Goal: Task Accomplishment & Management: Manage account settings

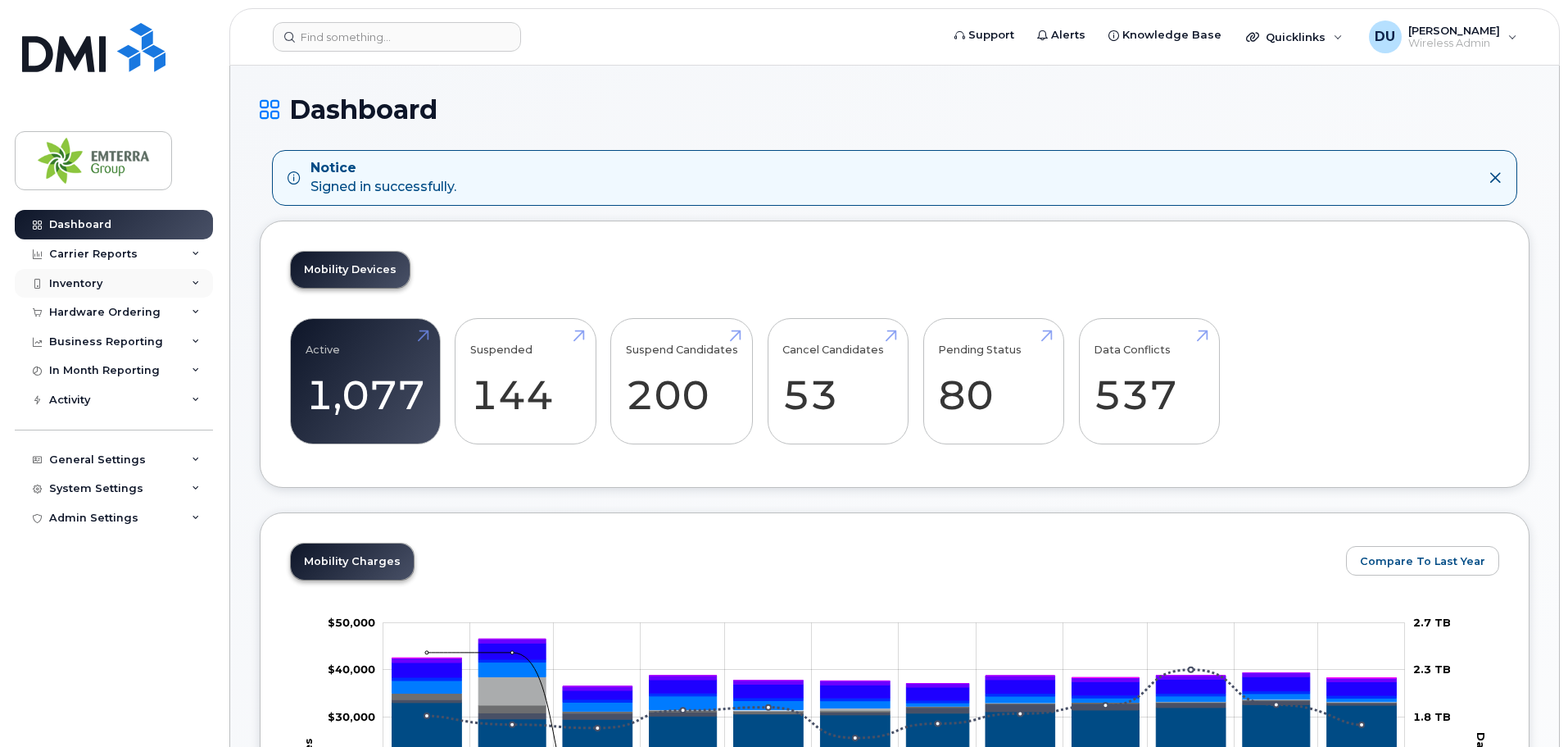
click at [87, 292] on div "Inventory" at bounding box center [113, 283] width 198 height 30
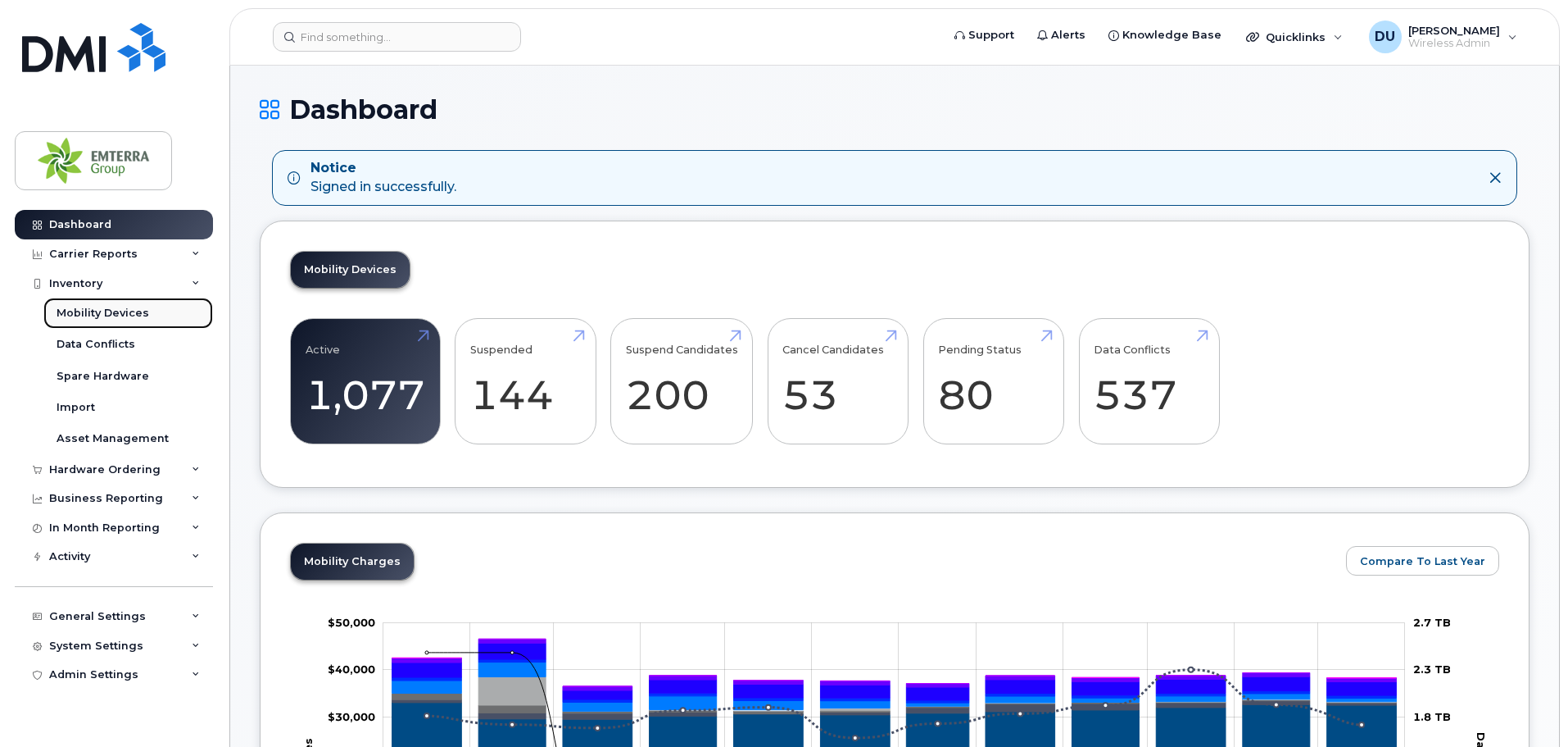
click at [93, 310] on div "Mobility Devices" at bounding box center [103, 313] width 93 height 14
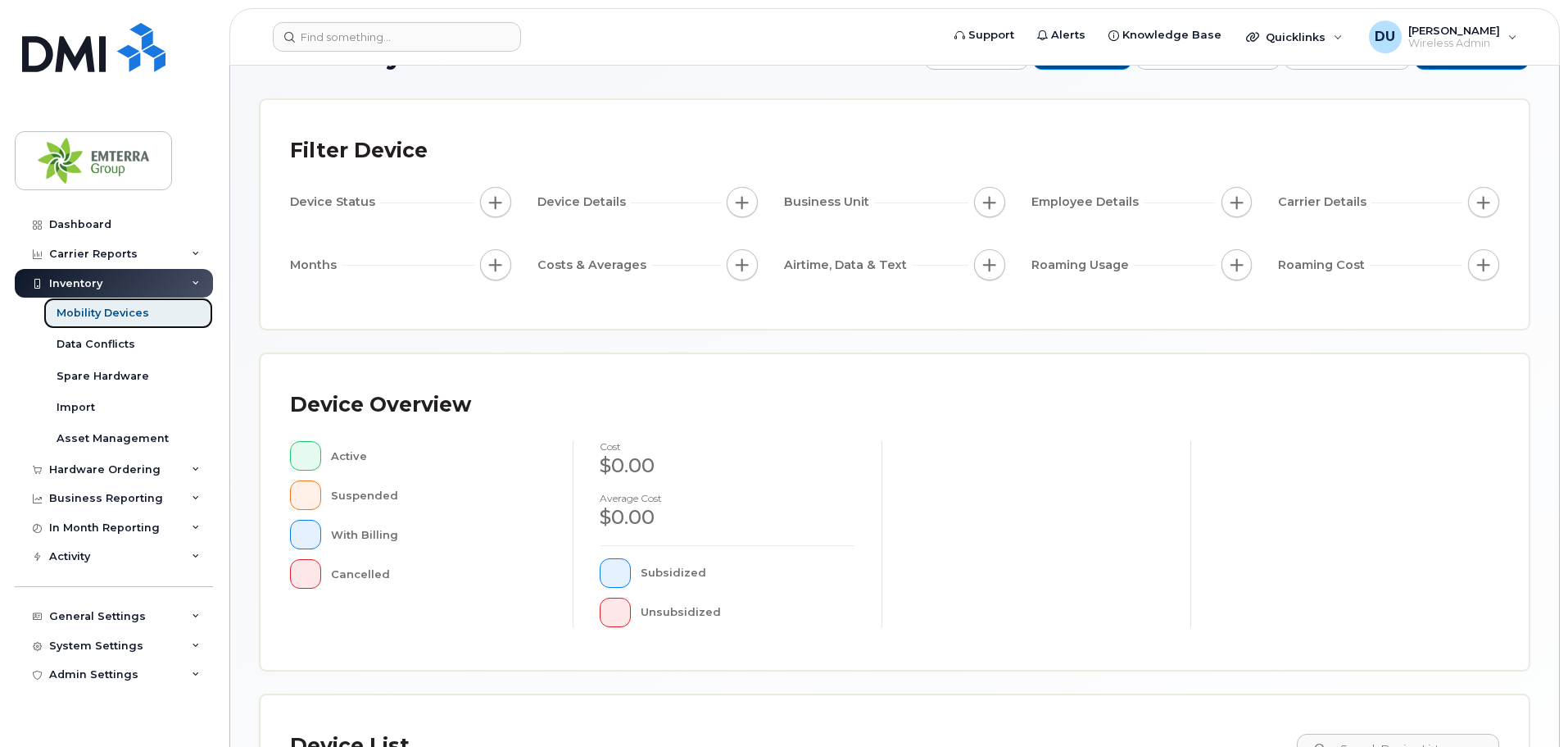
scroll to position [147, 0]
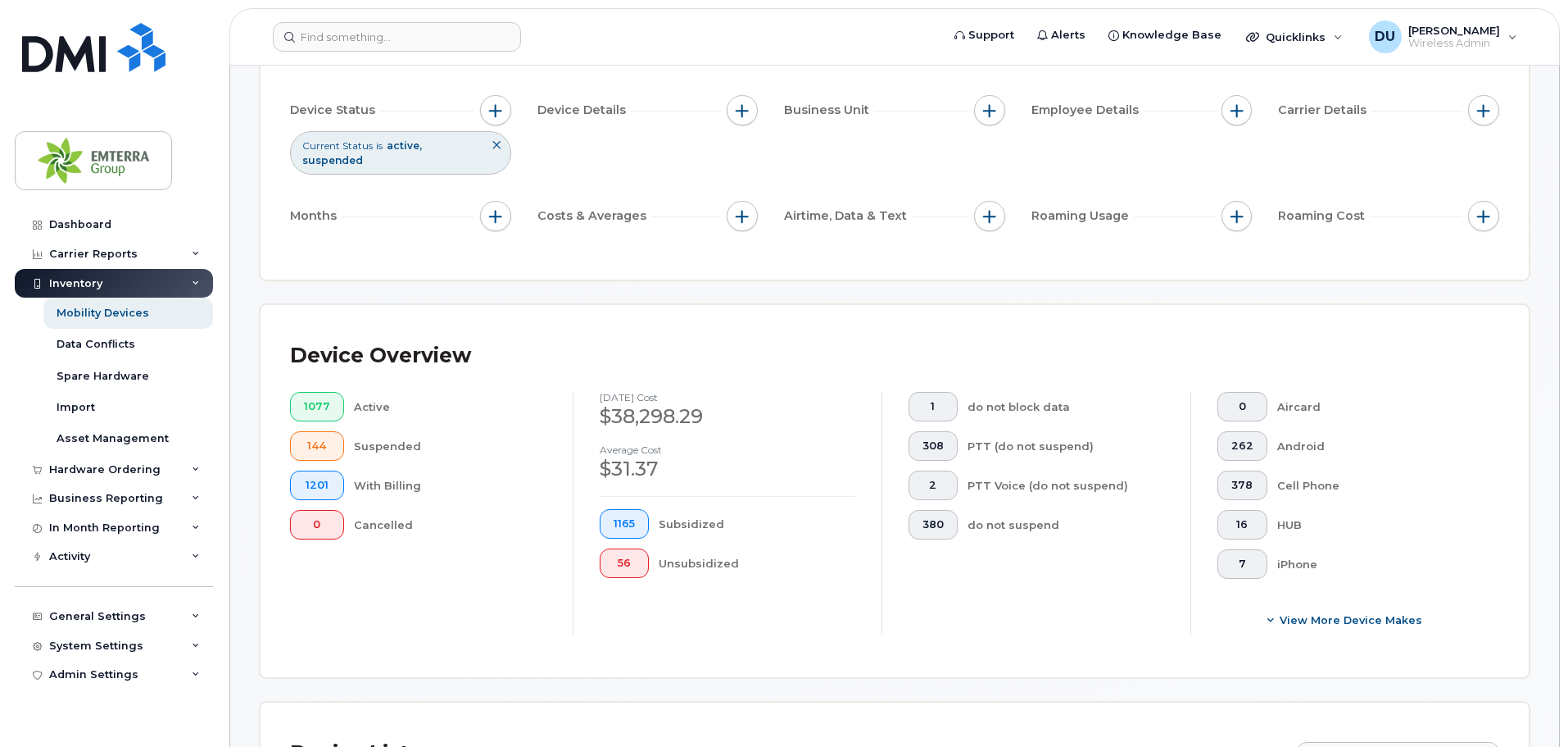
scroll to position [328, 0]
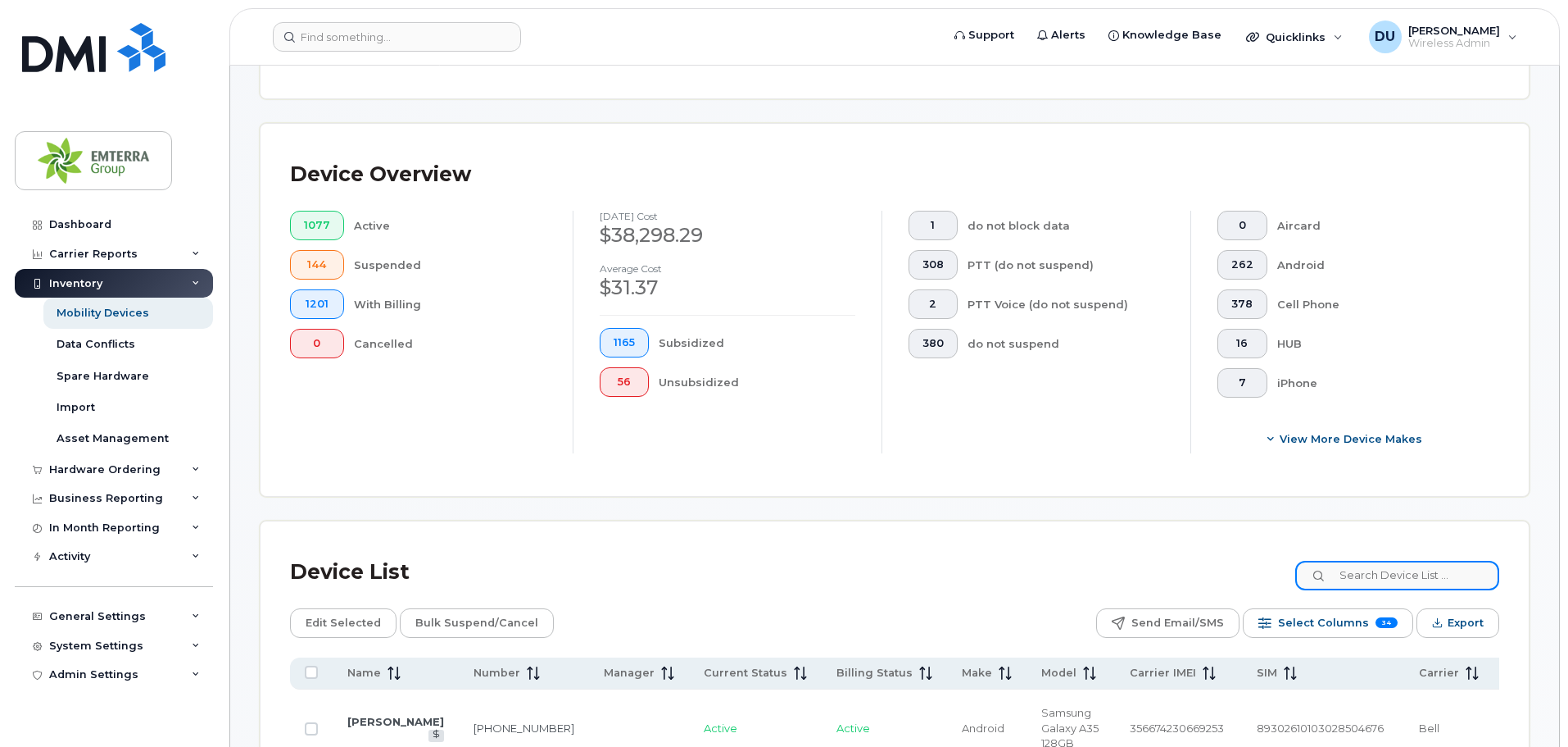
click at [1358, 564] on input at bounding box center [1397, 575] width 204 height 30
paste input "[PHONE_NUMBER]"
type input "[PHONE_NUMBER]"
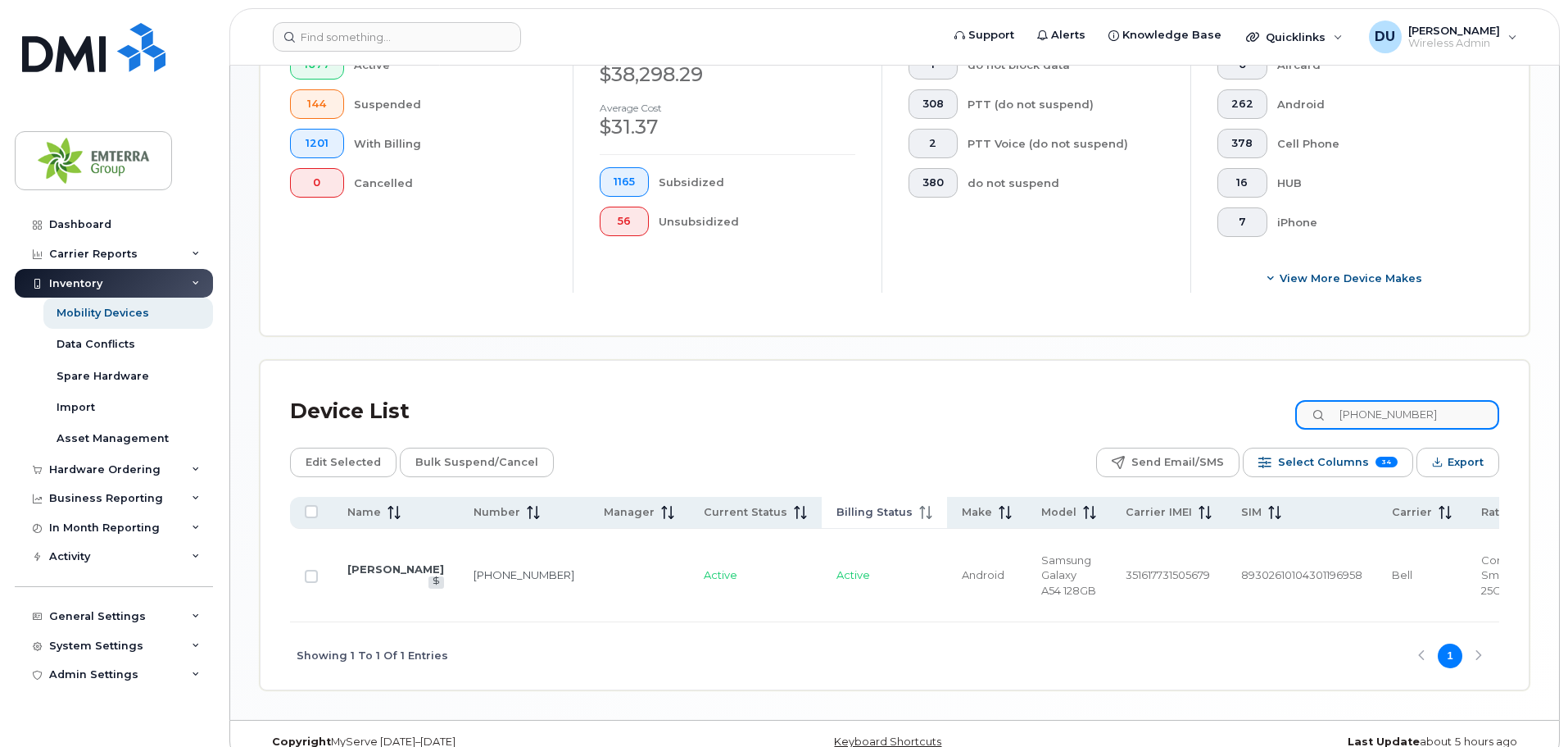
scroll to position [505, 0]
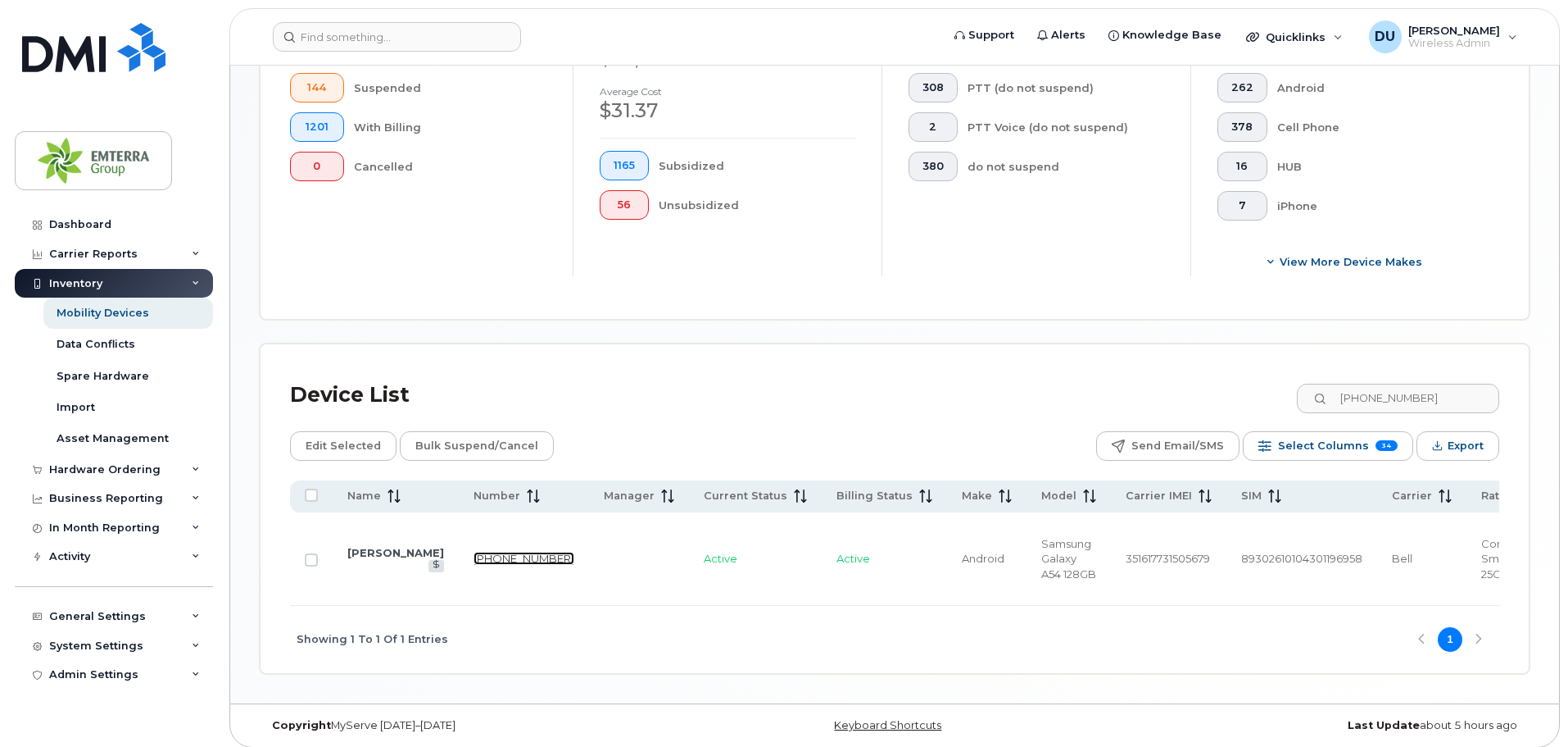
click at [473, 551] on link "[PHONE_NUMBER]" at bounding box center [523, 558] width 101 height 13
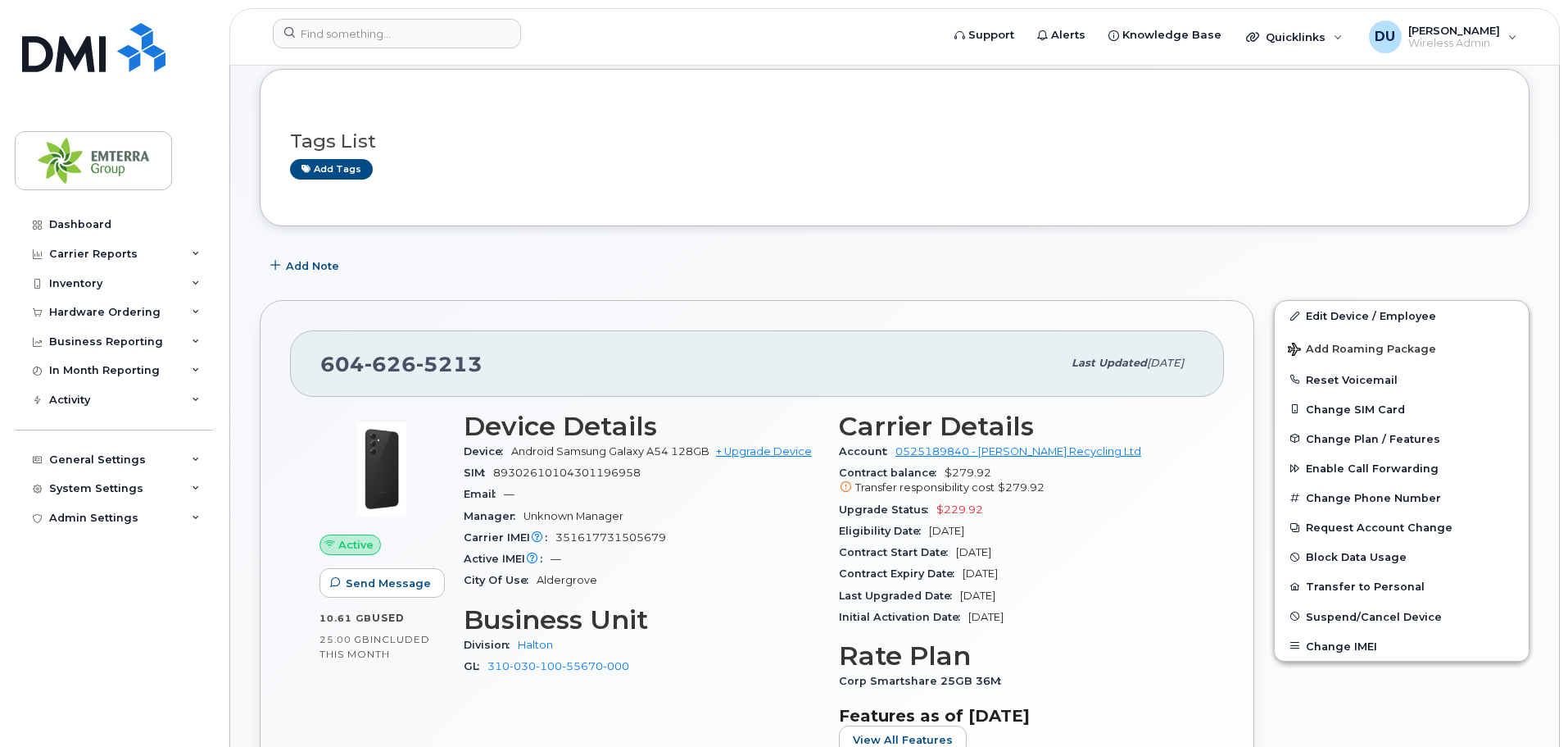
scroll to position [164, 0]
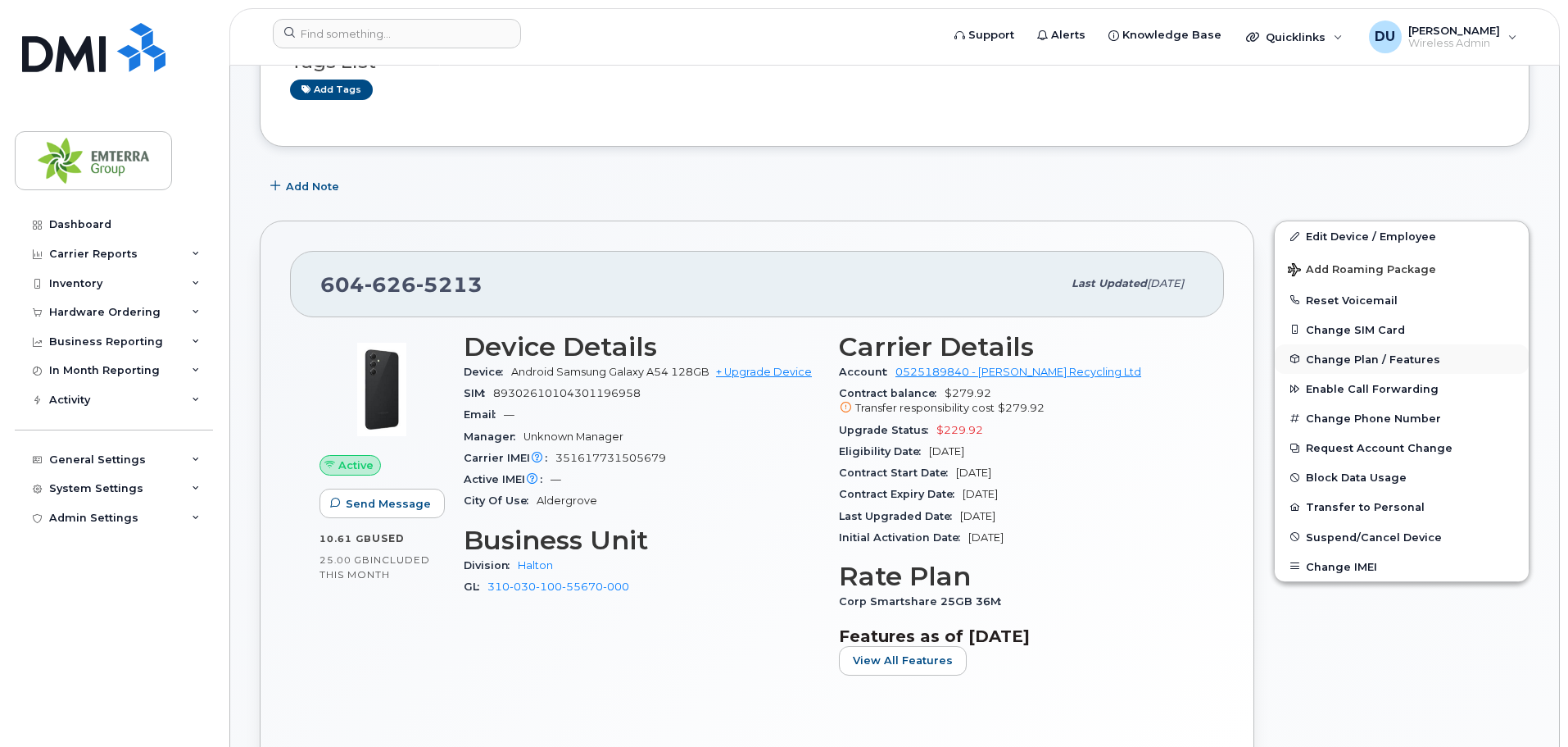
click at [1393, 353] on span "Change Plan / Features" at bounding box center [1373, 359] width 134 height 12
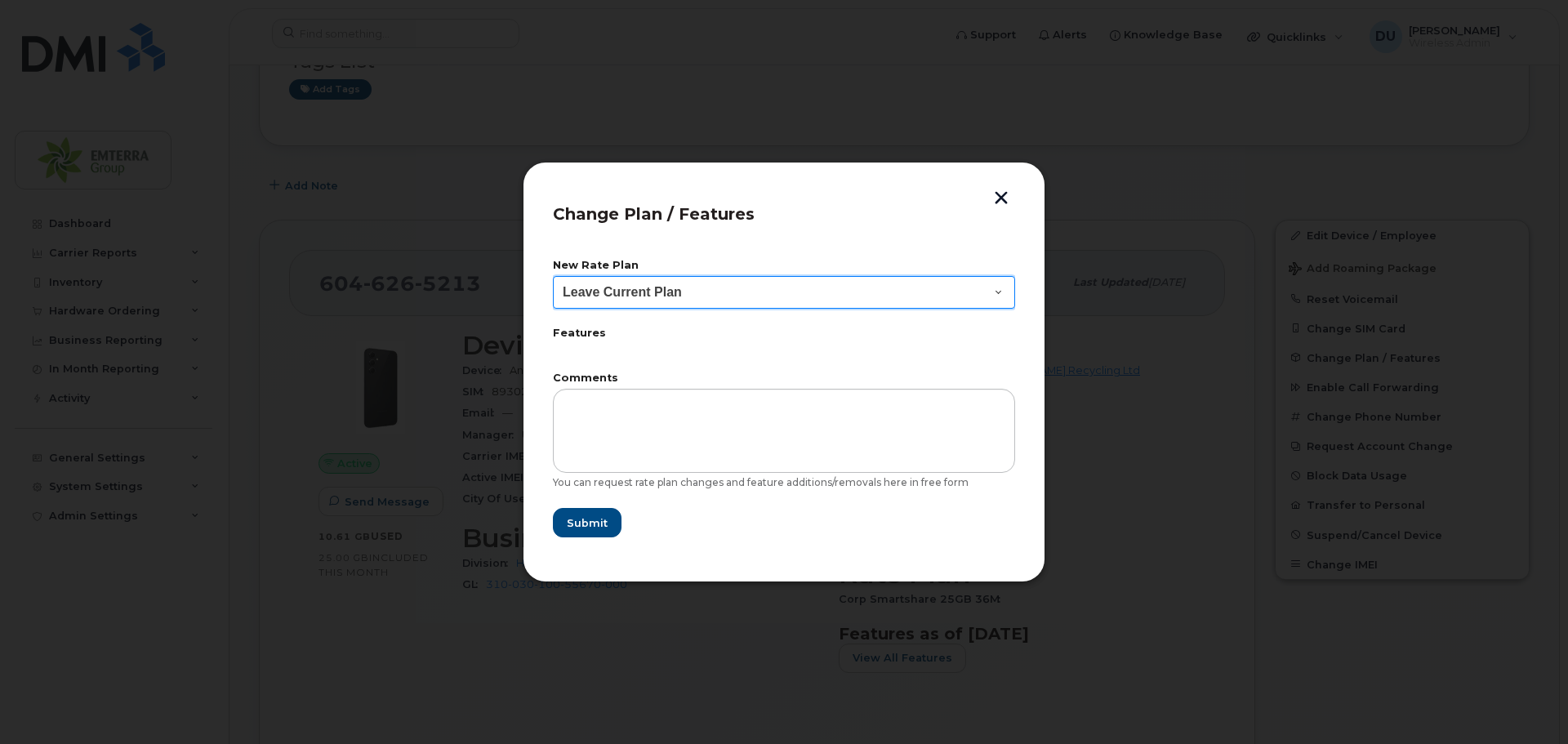
click at [994, 297] on select "Leave Current Plan BYOD Corp SmartShare 50 Corp SmartShare 65 Corp SmartShare 7…" at bounding box center [784, 292] width 462 height 32
click at [994, 199] on button "button" at bounding box center [1001, 200] width 25 height 17
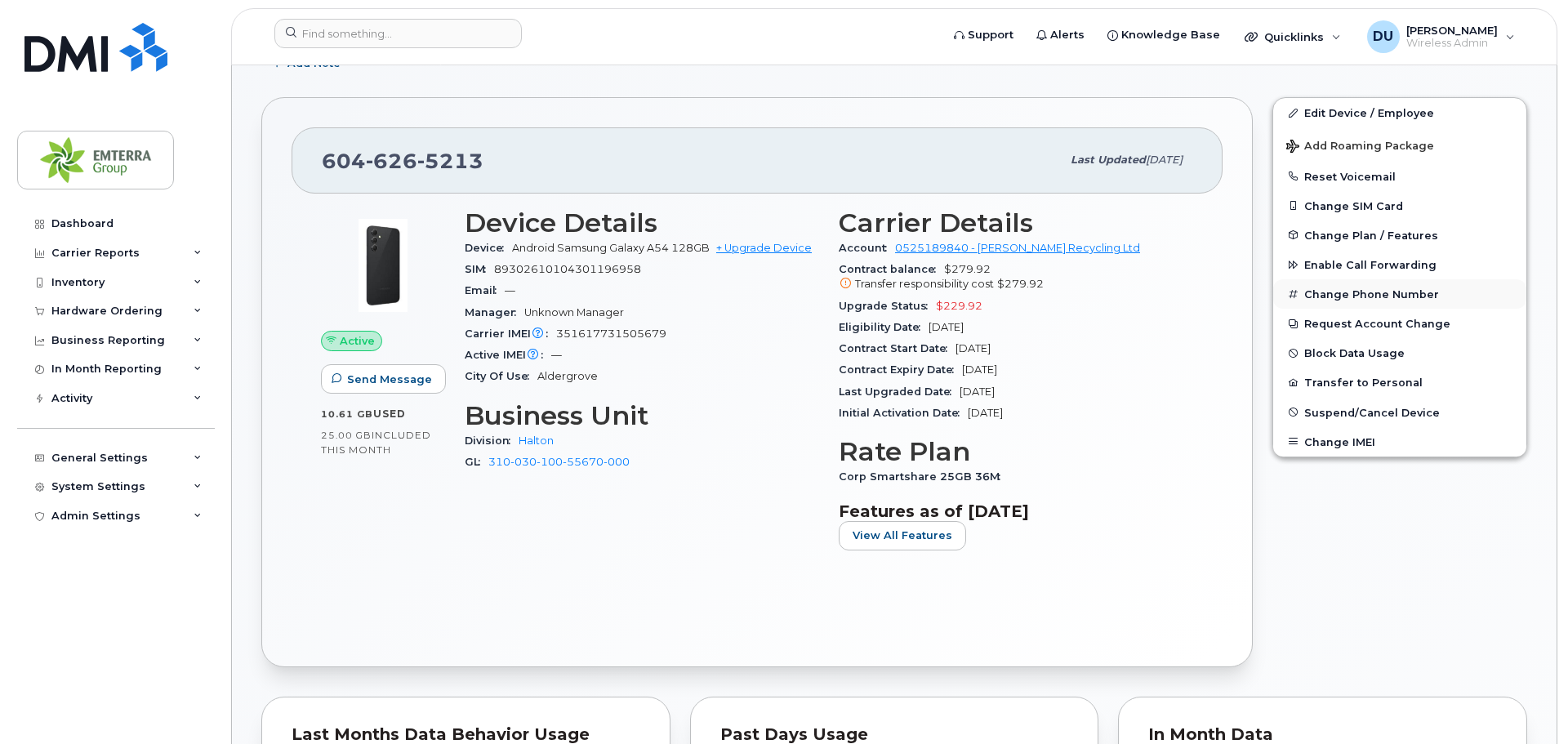
scroll to position [244, 0]
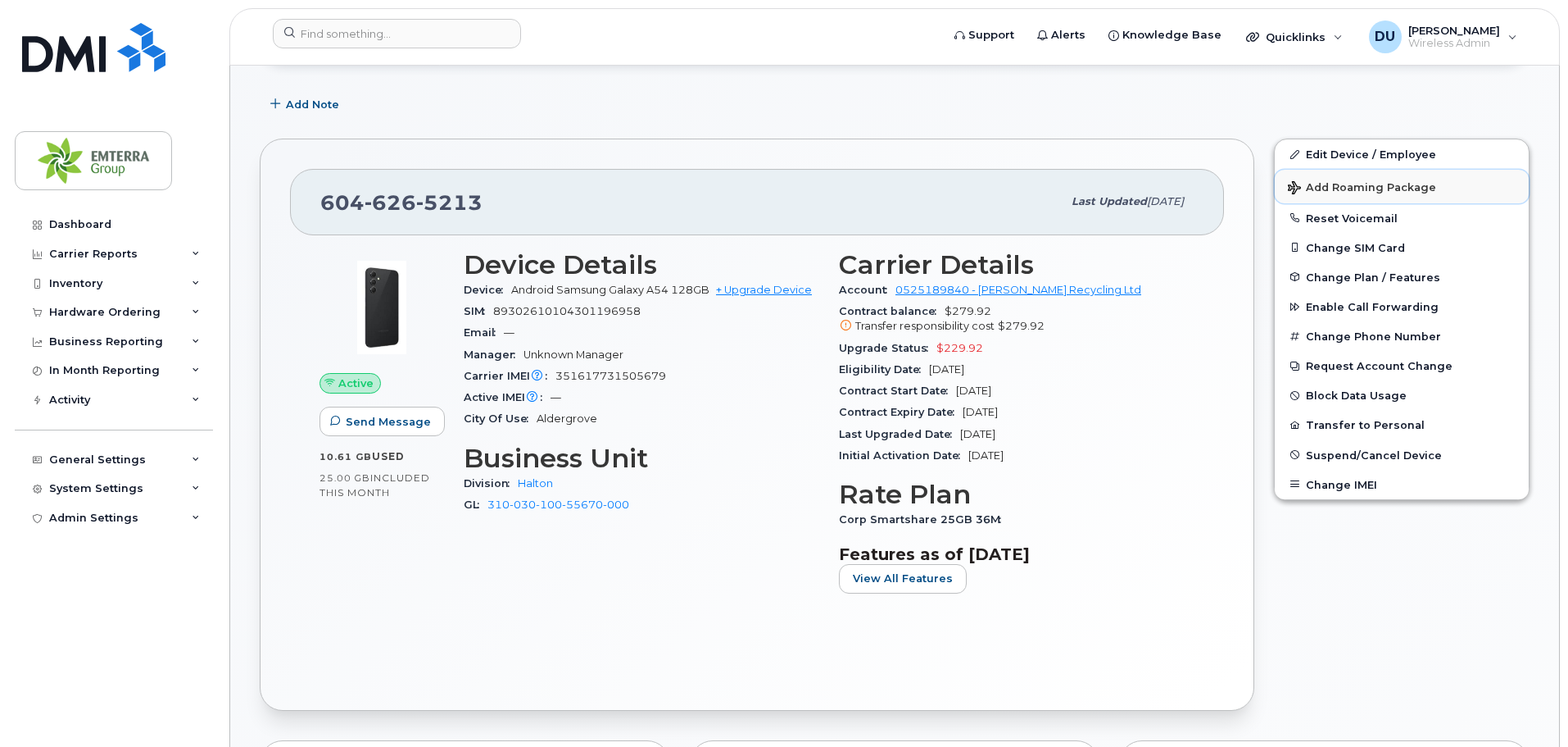
click at [1398, 183] on span "Add Roaming Package" at bounding box center [1362, 189] width 149 height 15
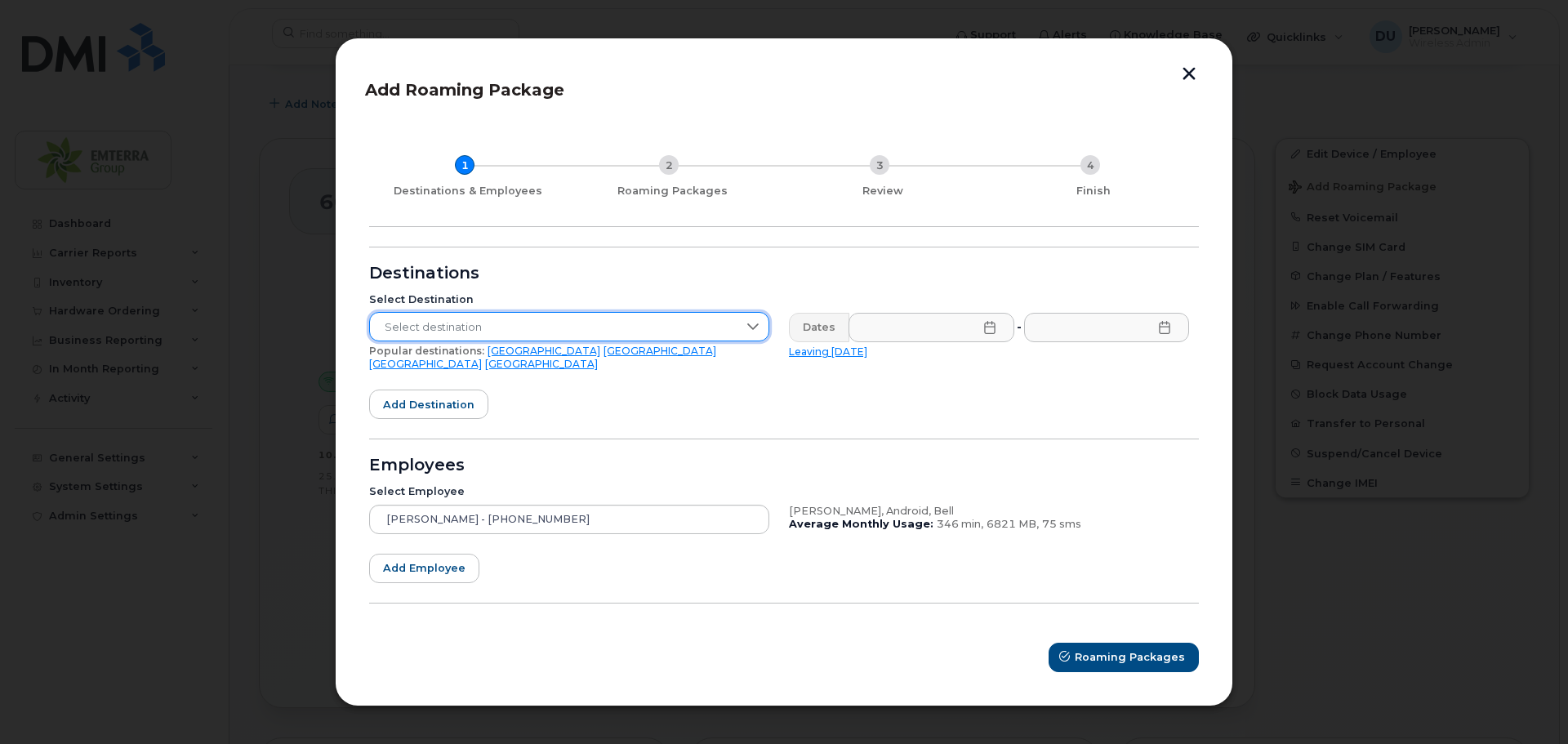
click at [566, 329] on span "Select destination" at bounding box center [553, 327] width 368 height 30
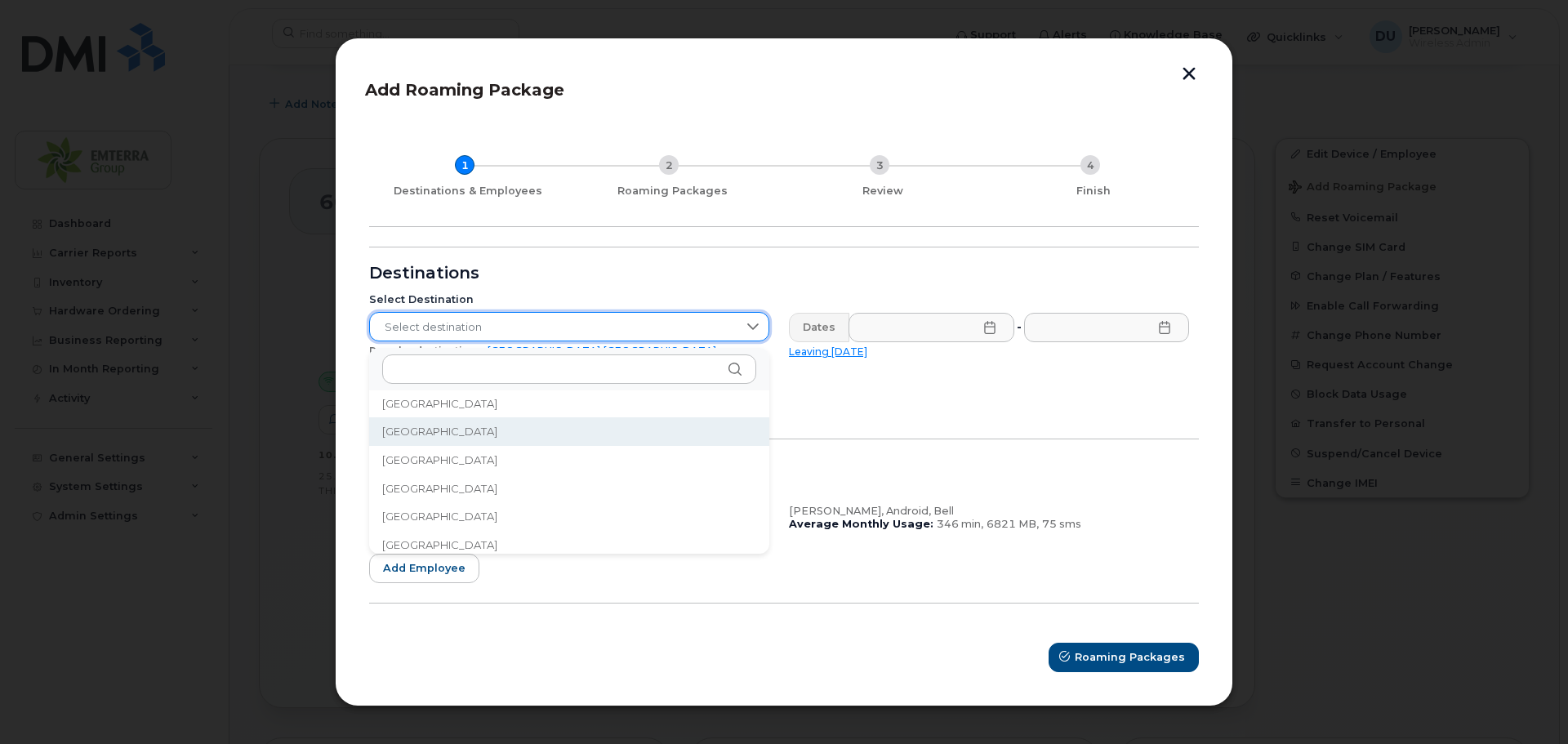
scroll to position [408, 0]
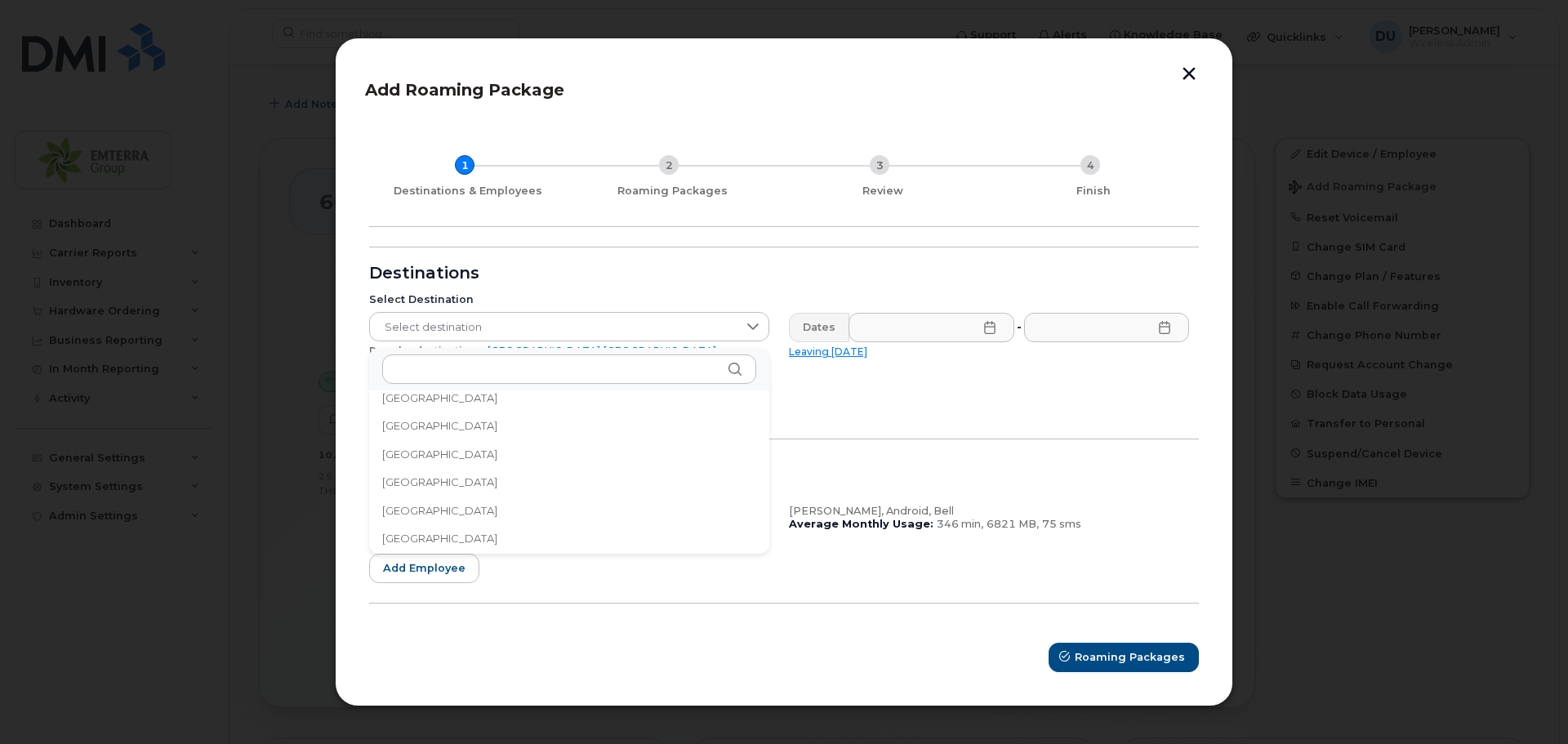
click at [621, 470] on li "Barbados" at bounding box center [568, 482] width 400 height 29
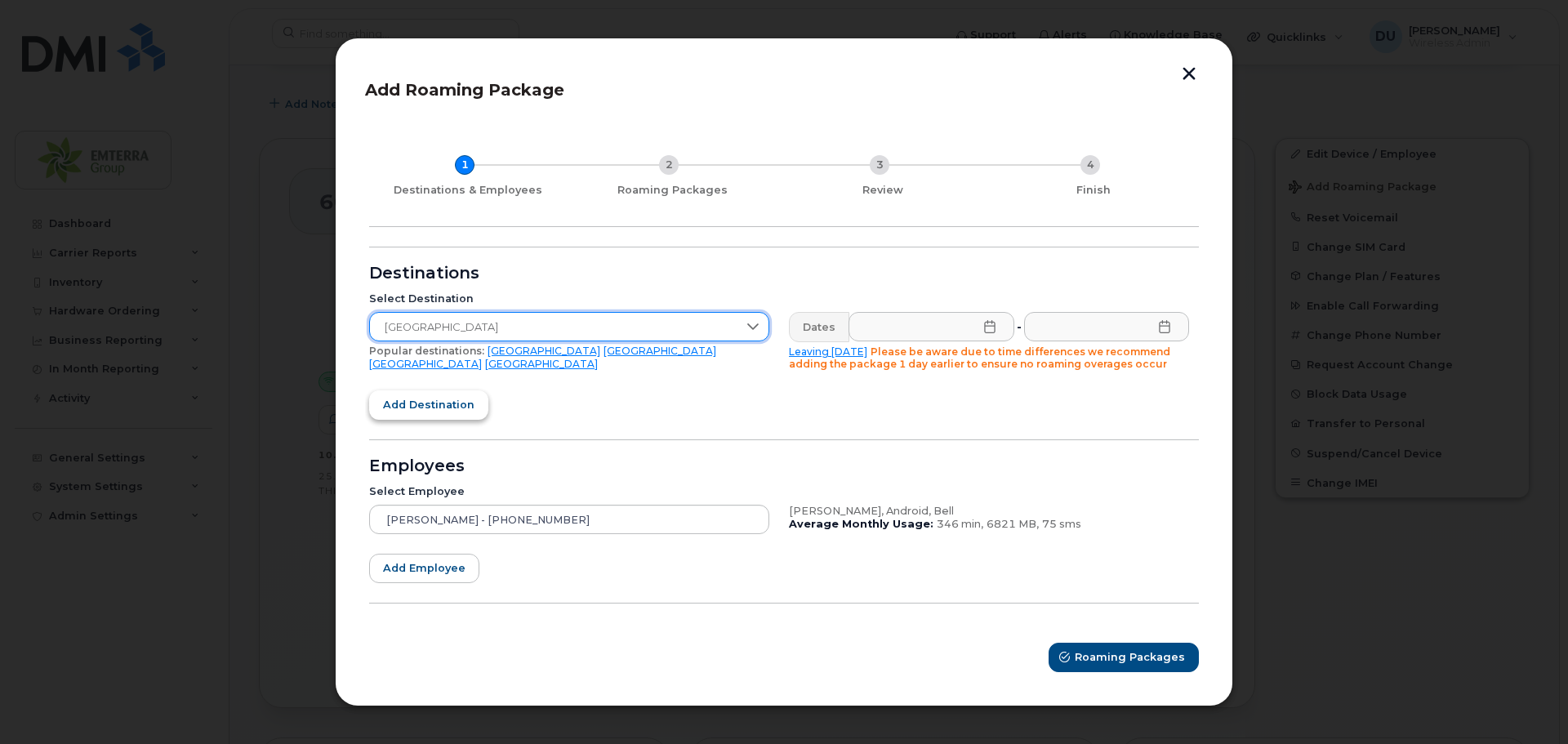
click at [409, 398] on span "Add destination" at bounding box center [429, 405] width 92 height 15
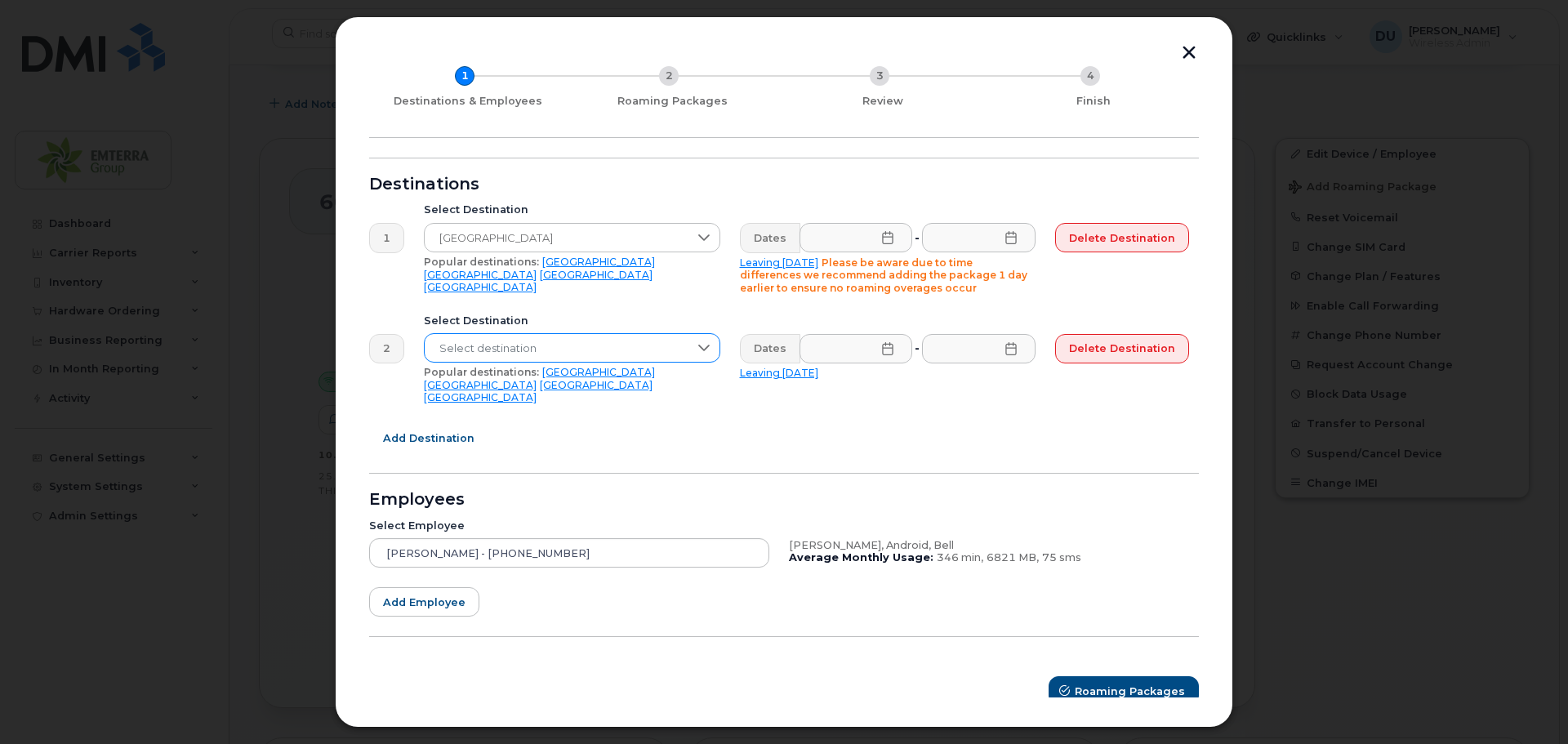
scroll to position [0, 0]
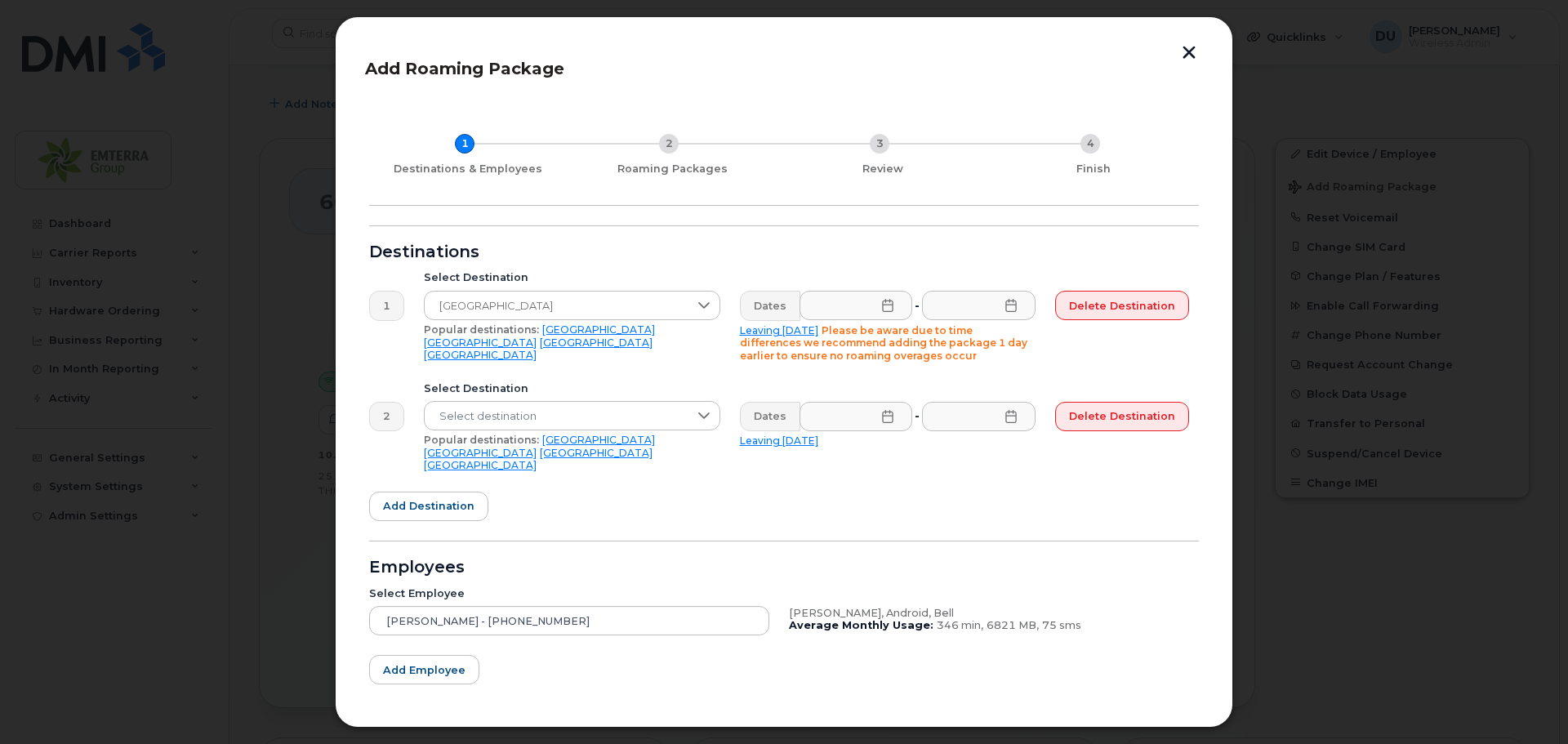
click at [892, 303] on icon at bounding box center [887, 306] width 11 height 13
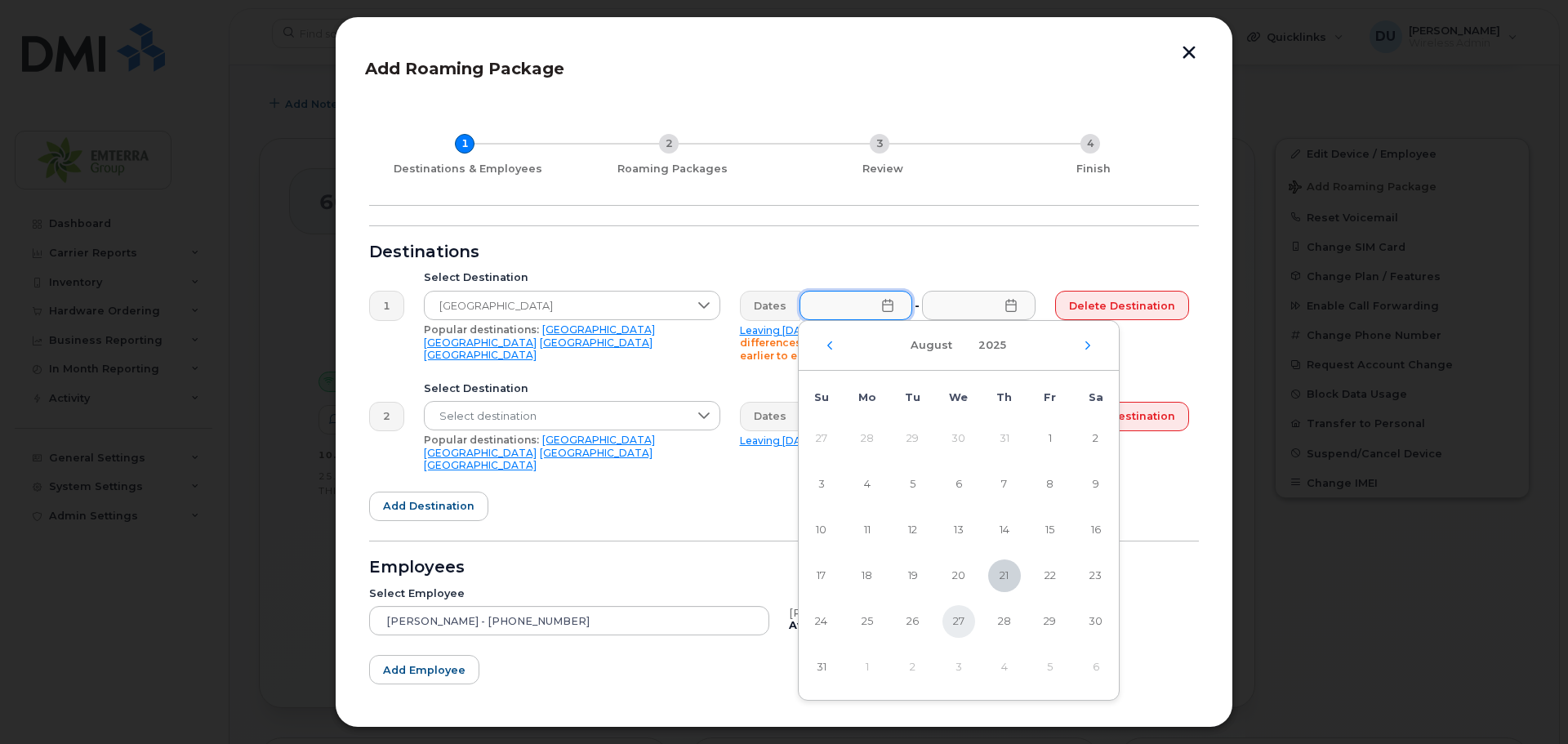
click at [958, 620] on span "27" at bounding box center [959, 622] width 32 height 32
type input "08/27/2025"
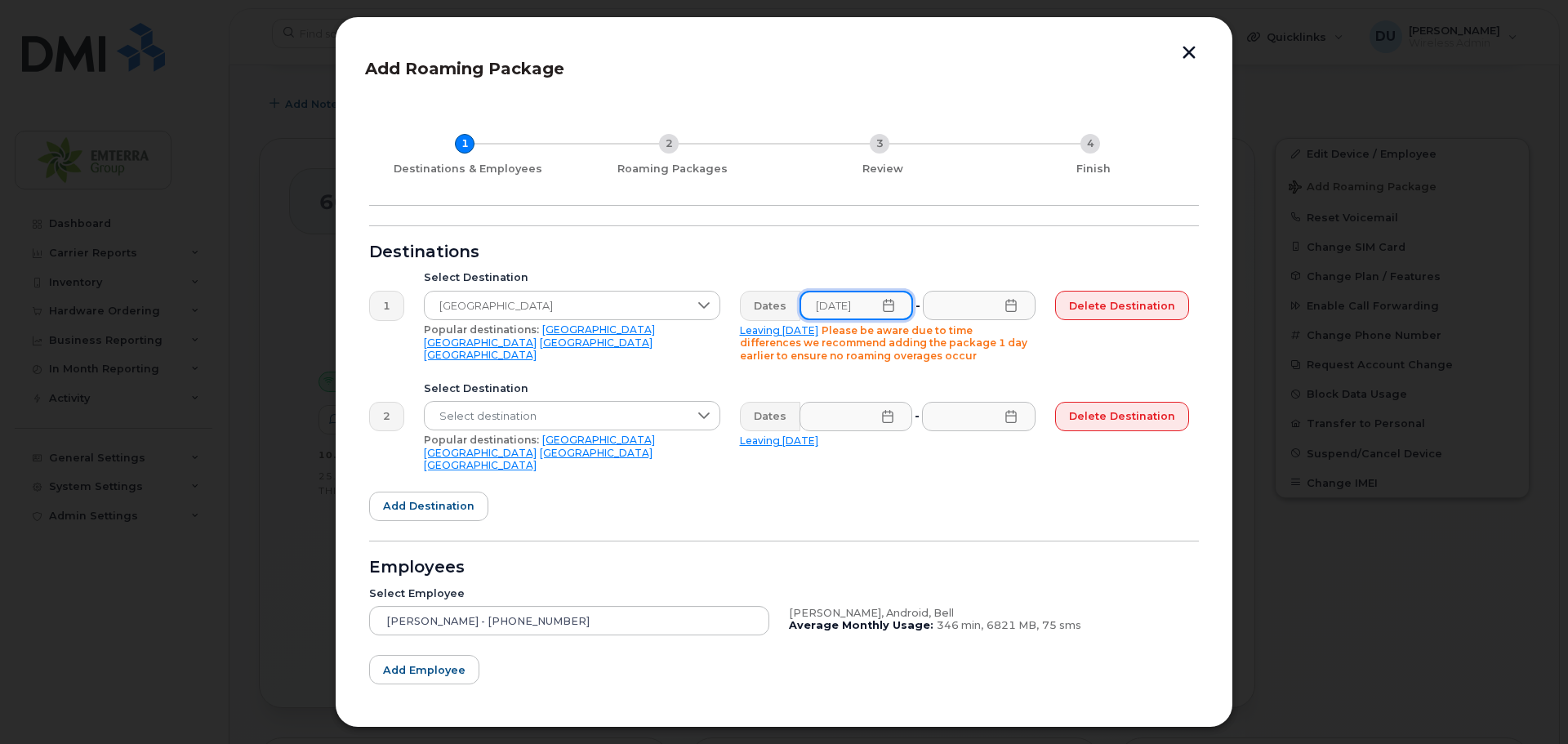
scroll to position [0, 3]
click at [1007, 307] on icon at bounding box center [1011, 306] width 13 height 13
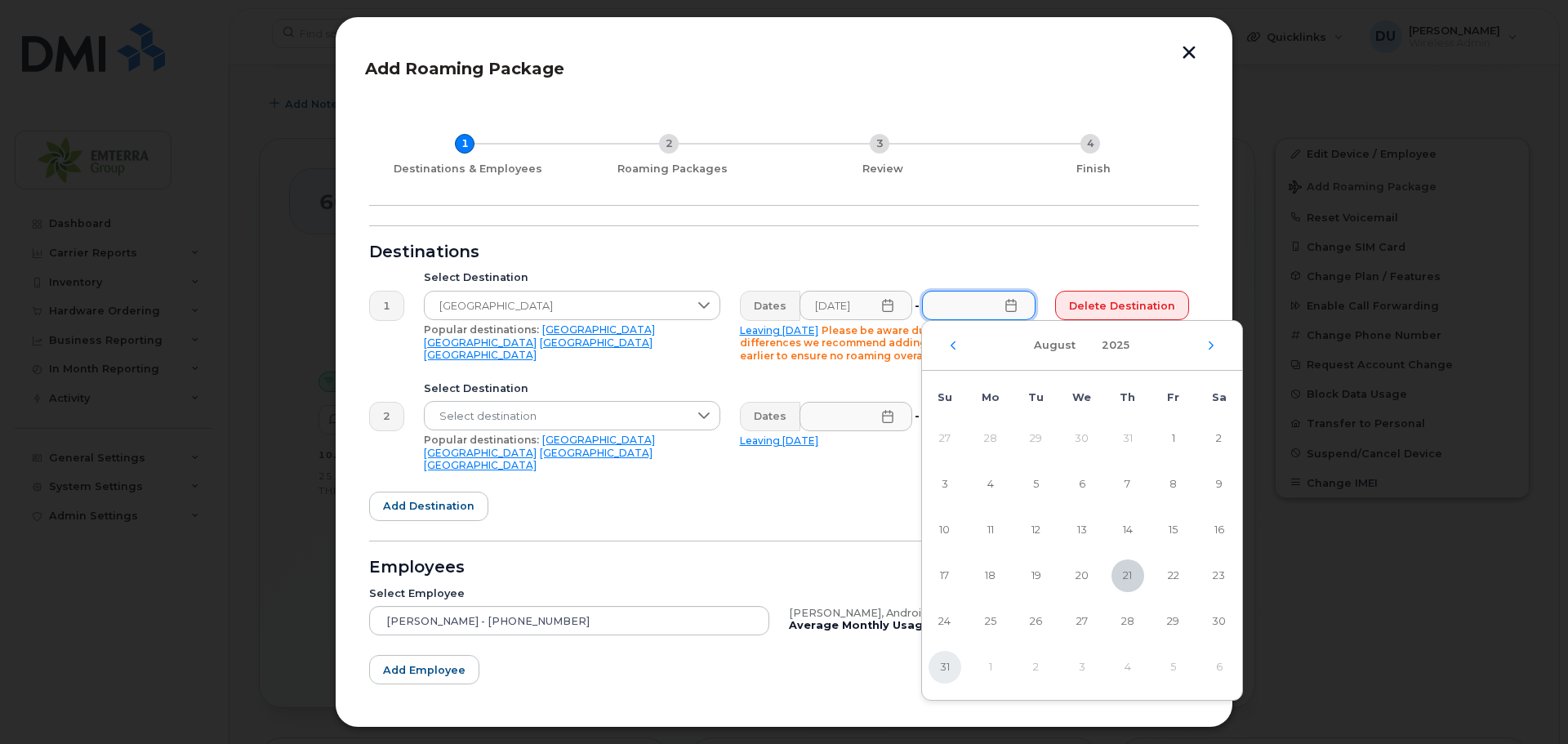
click at [948, 670] on span "31" at bounding box center [944, 667] width 32 height 32
type input "08/31/2025"
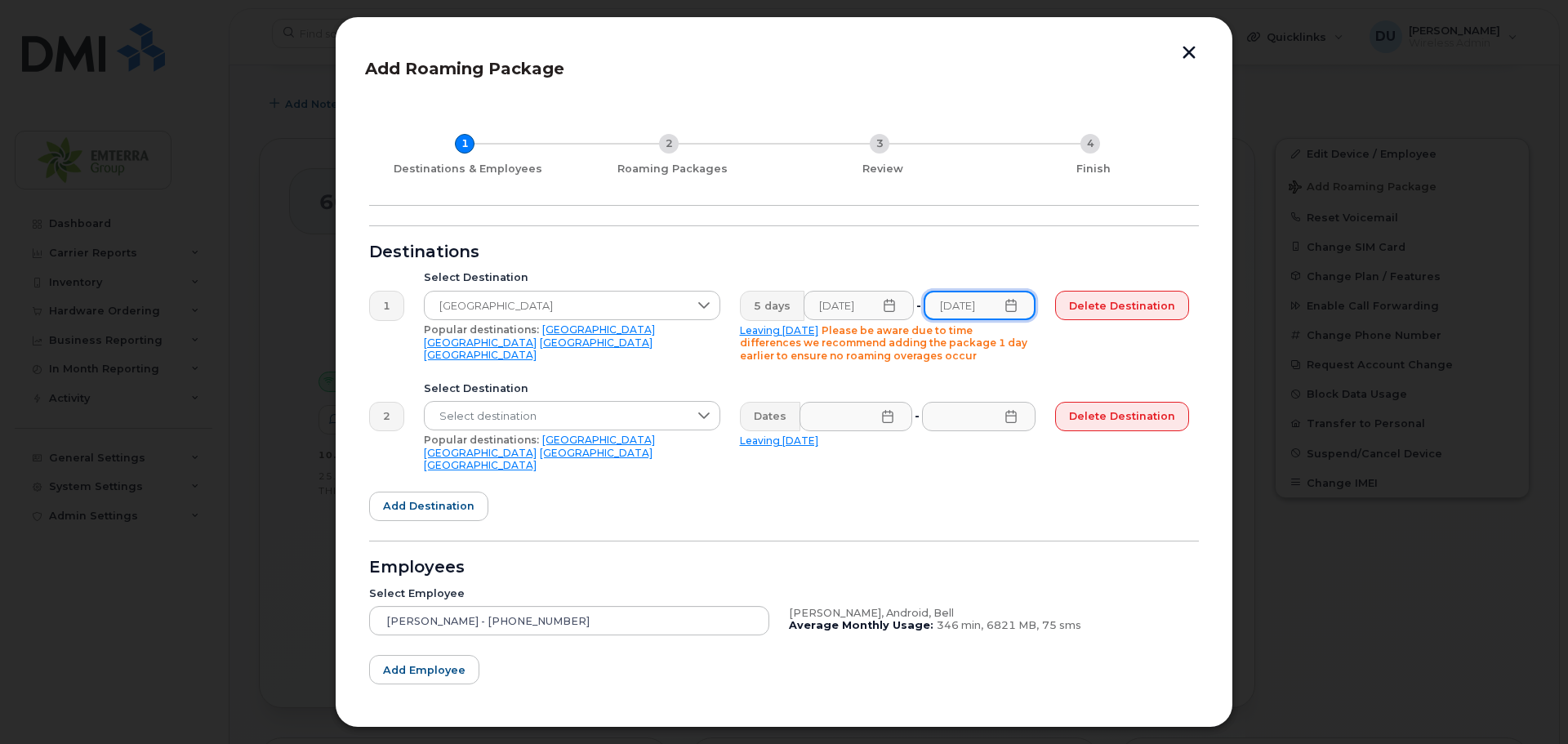
scroll to position [68, 0]
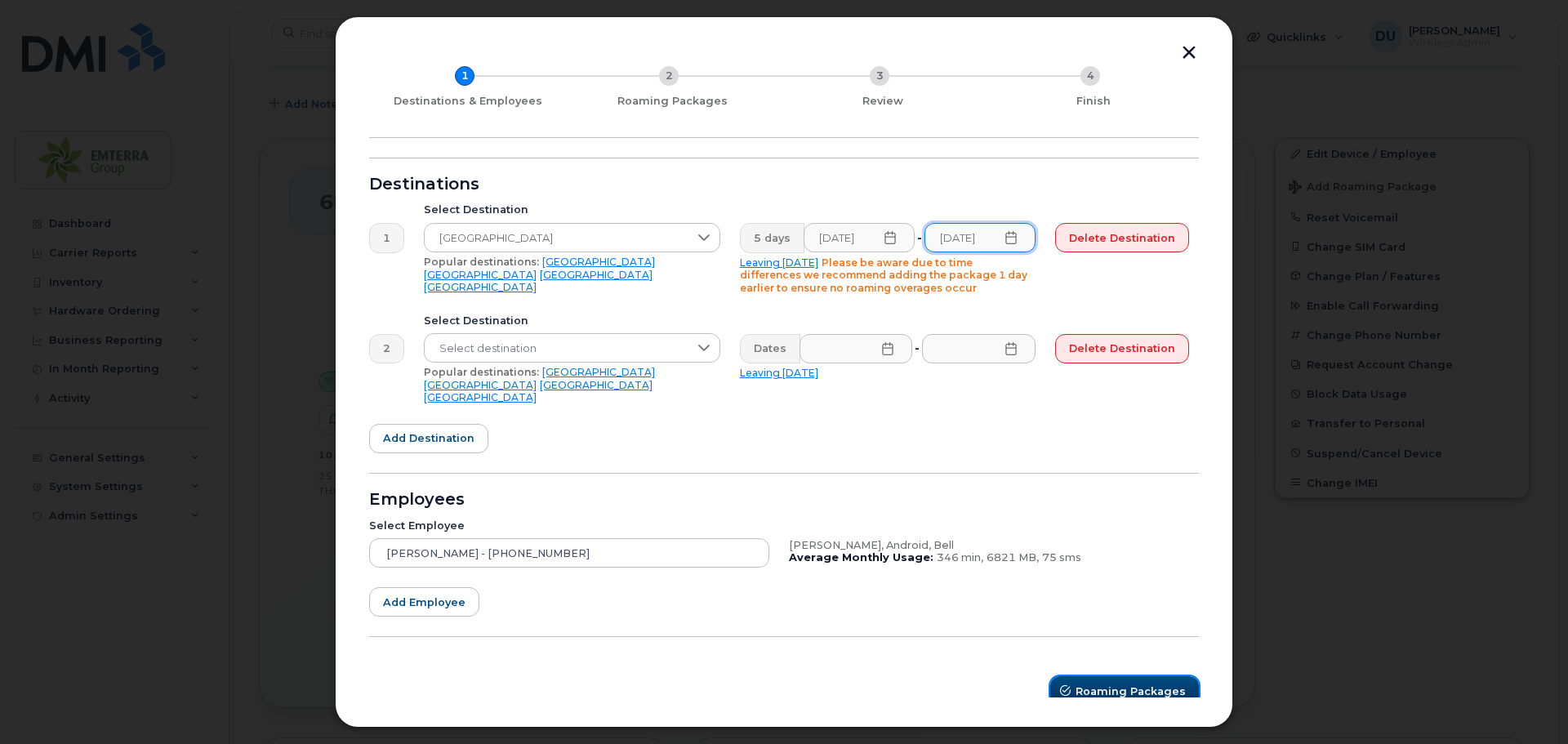
click at [1101, 676] on button "Roaming Packages" at bounding box center [1125, 691] width 149 height 30
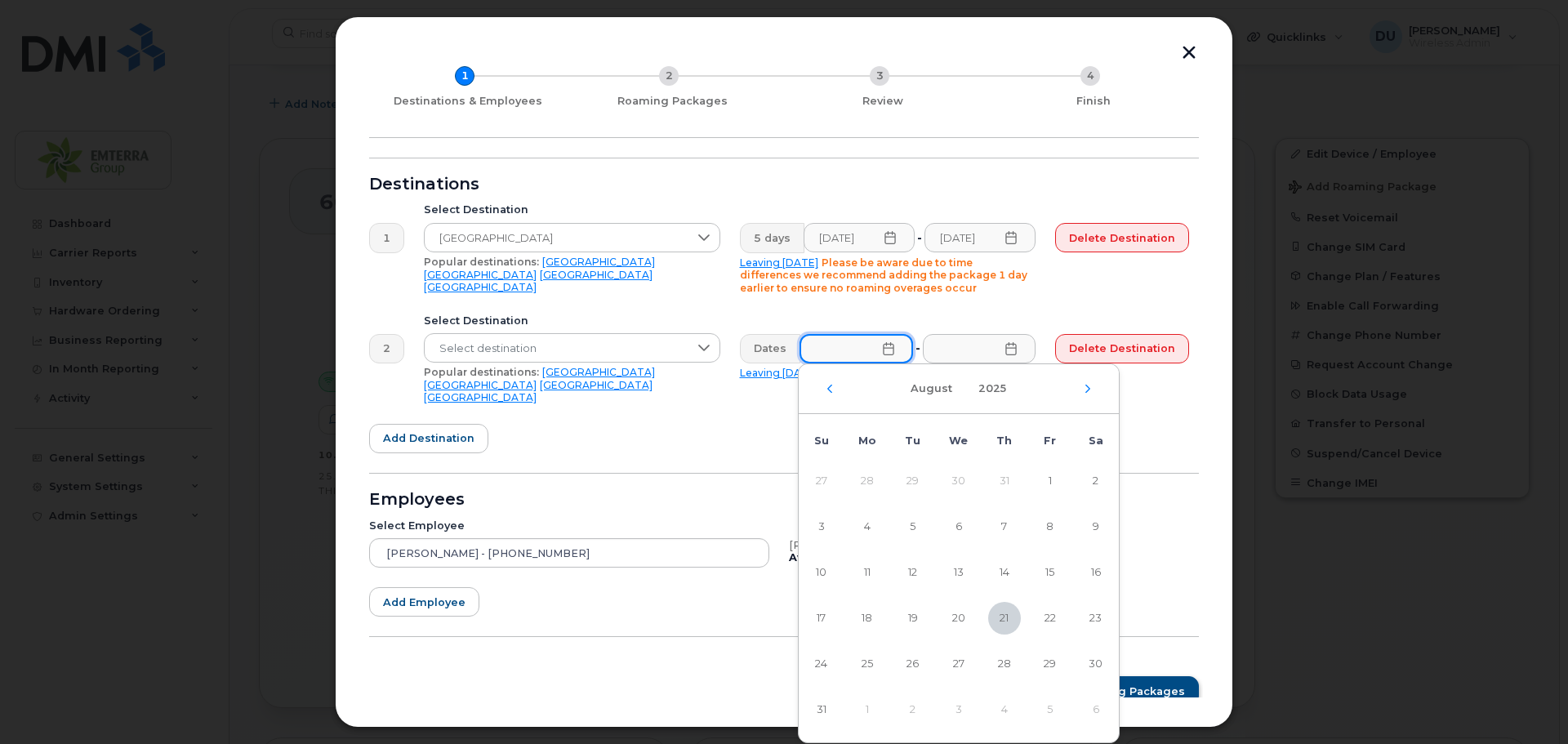
scroll to position [0, 0]
click at [1084, 352] on span "Delete destination" at bounding box center [1121, 349] width 106 height 15
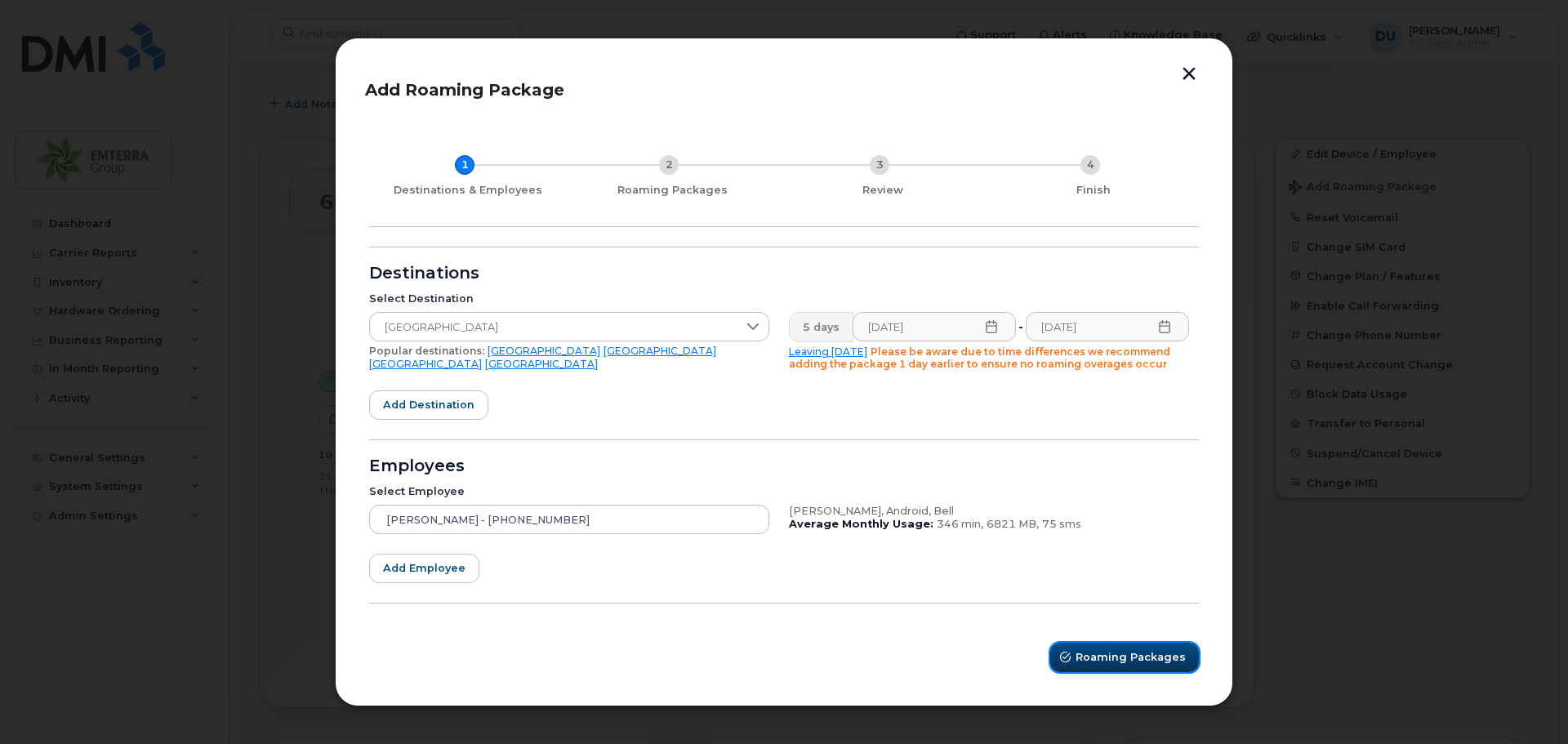
click at [1140, 653] on span "Roaming Packages" at bounding box center [1130, 657] width 110 height 15
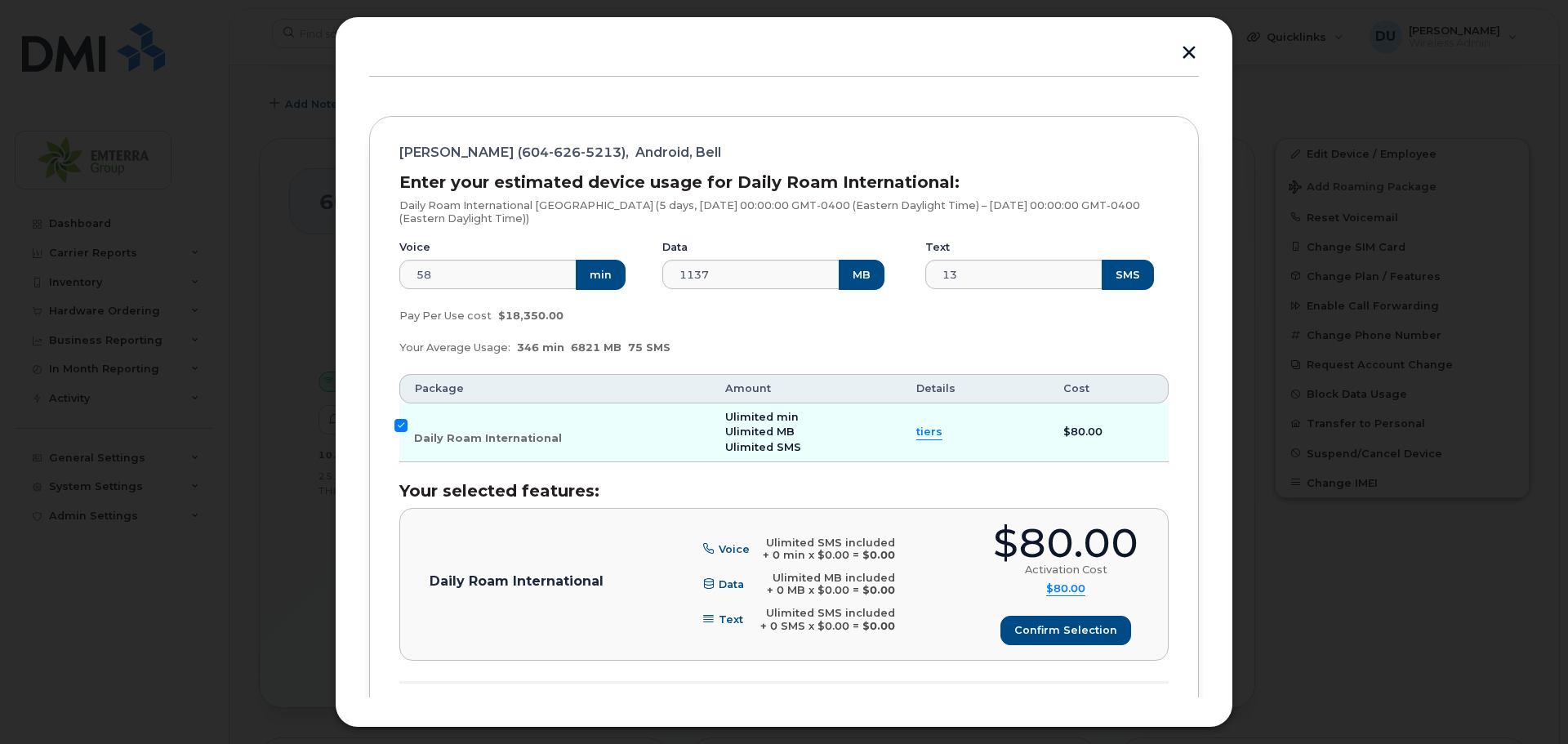
scroll to position [163, 0]
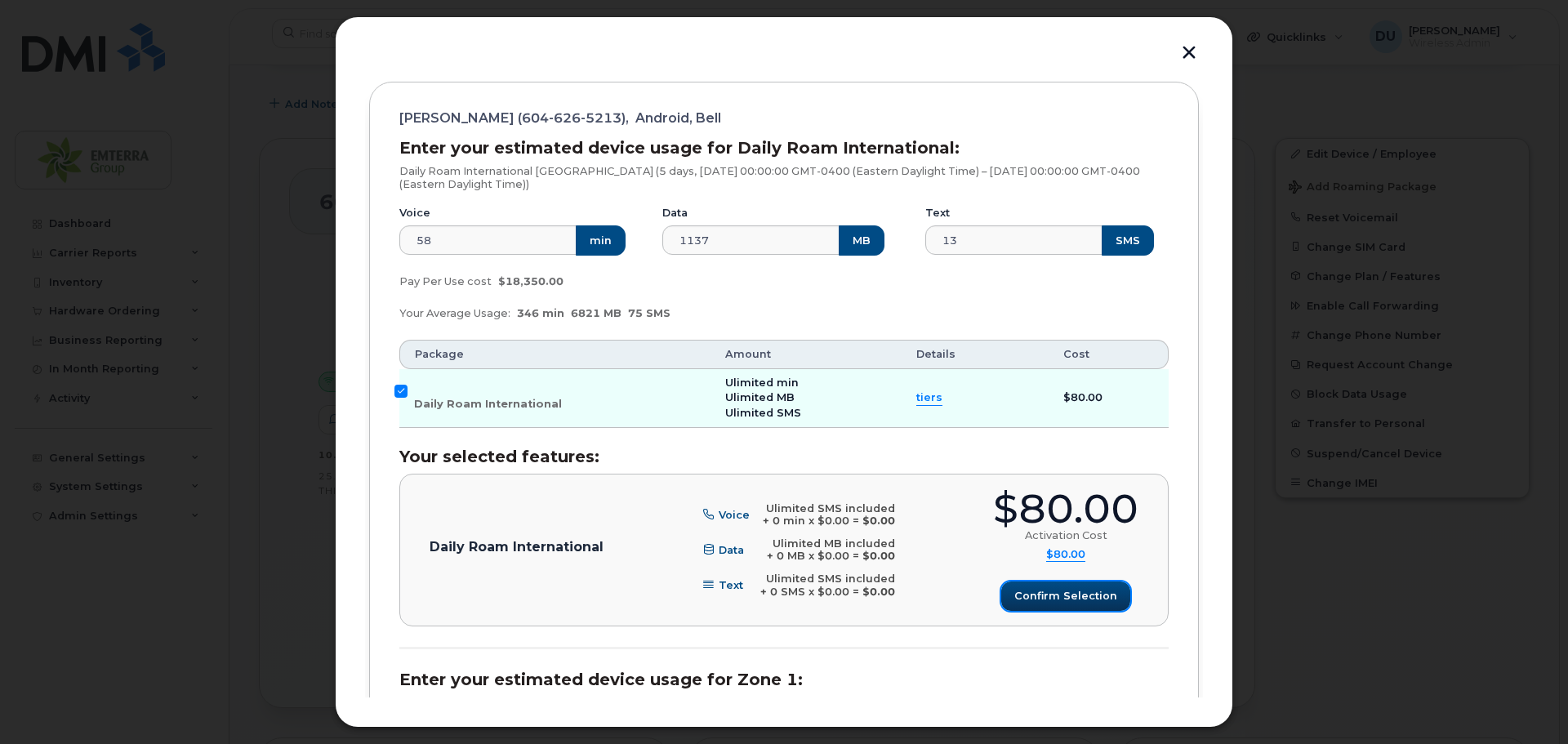
click at [1090, 598] on span "Confirm selection" at bounding box center [1066, 596] width 103 height 15
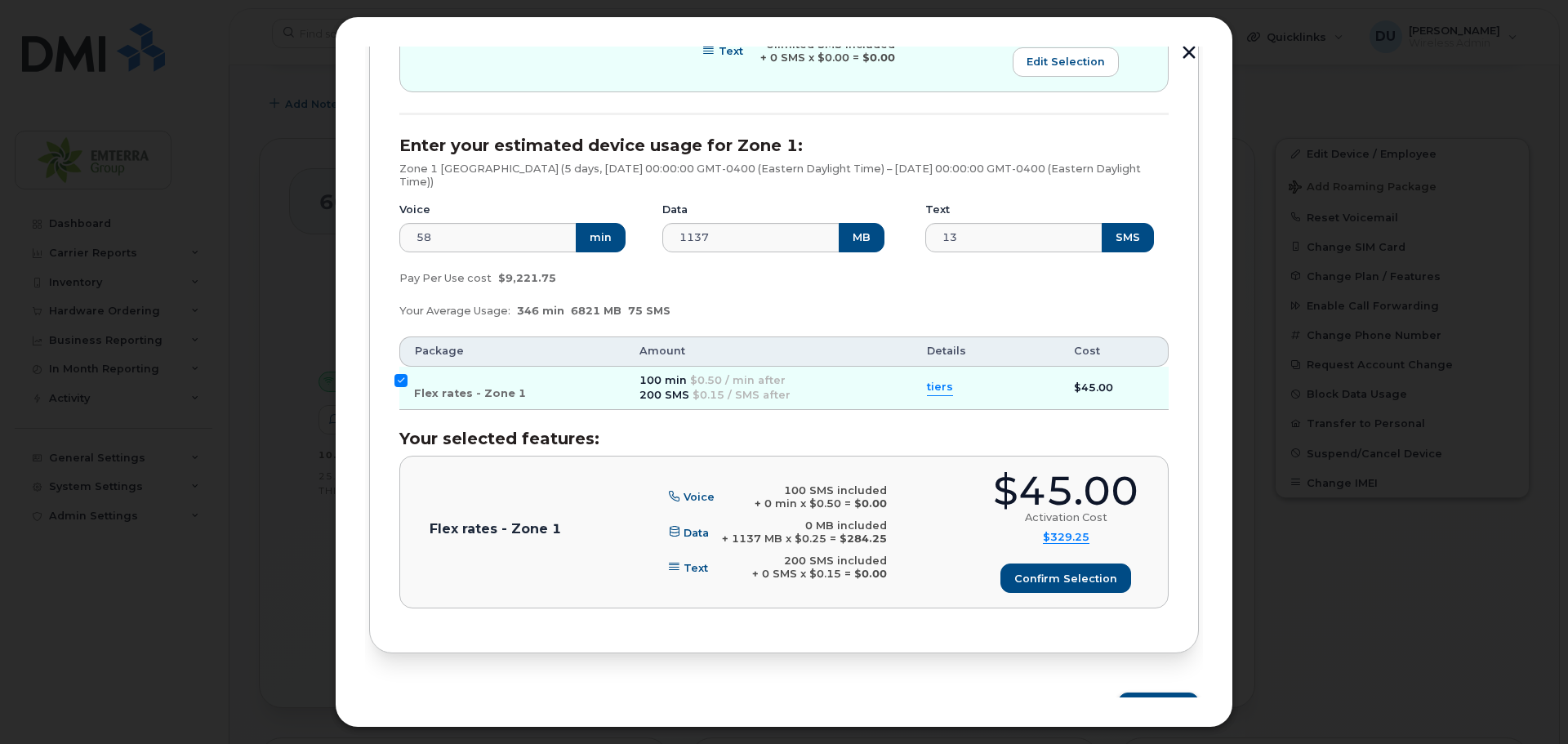
scroll to position [726, 0]
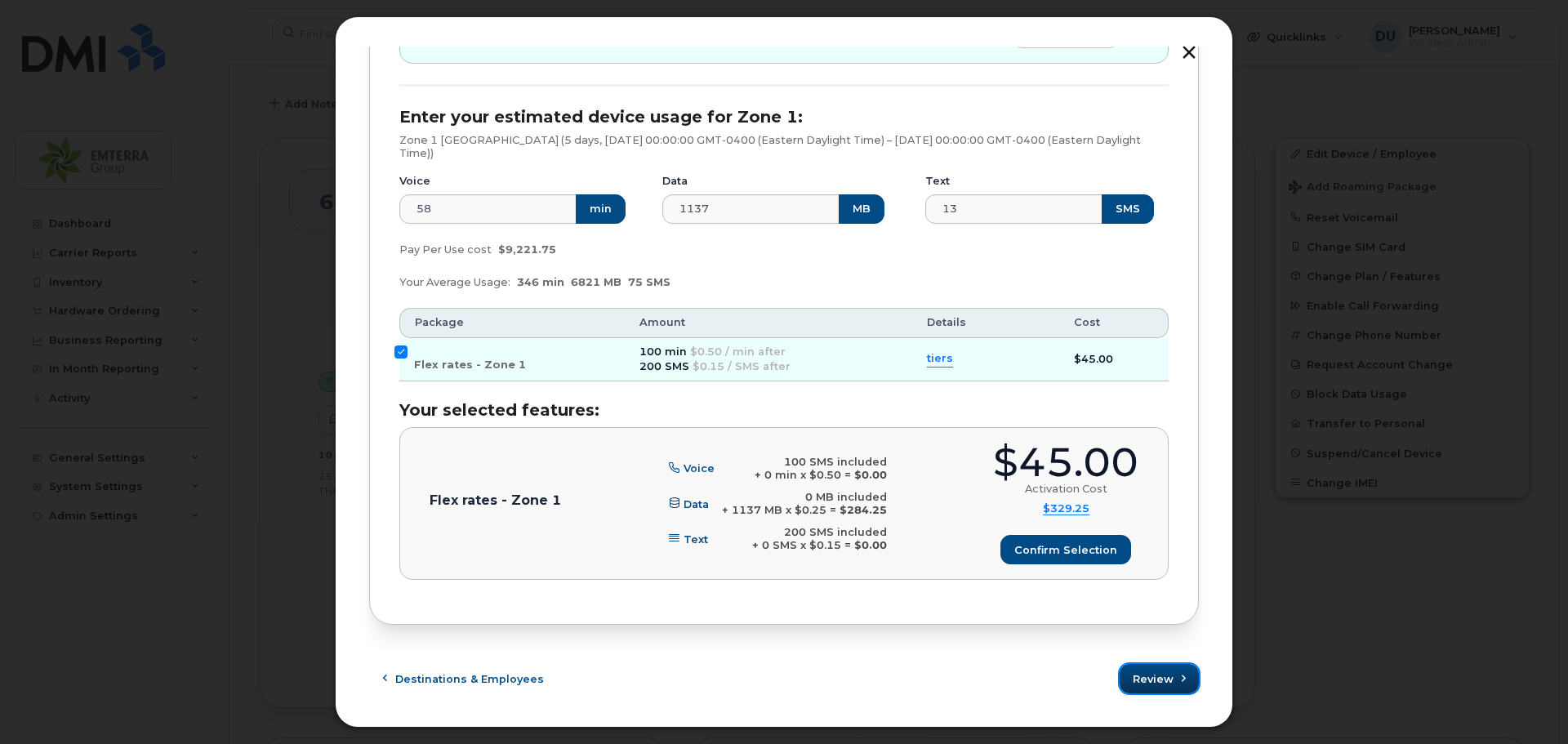
click at [1140, 673] on span "Review" at bounding box center [1153, 679] width 41 height 15
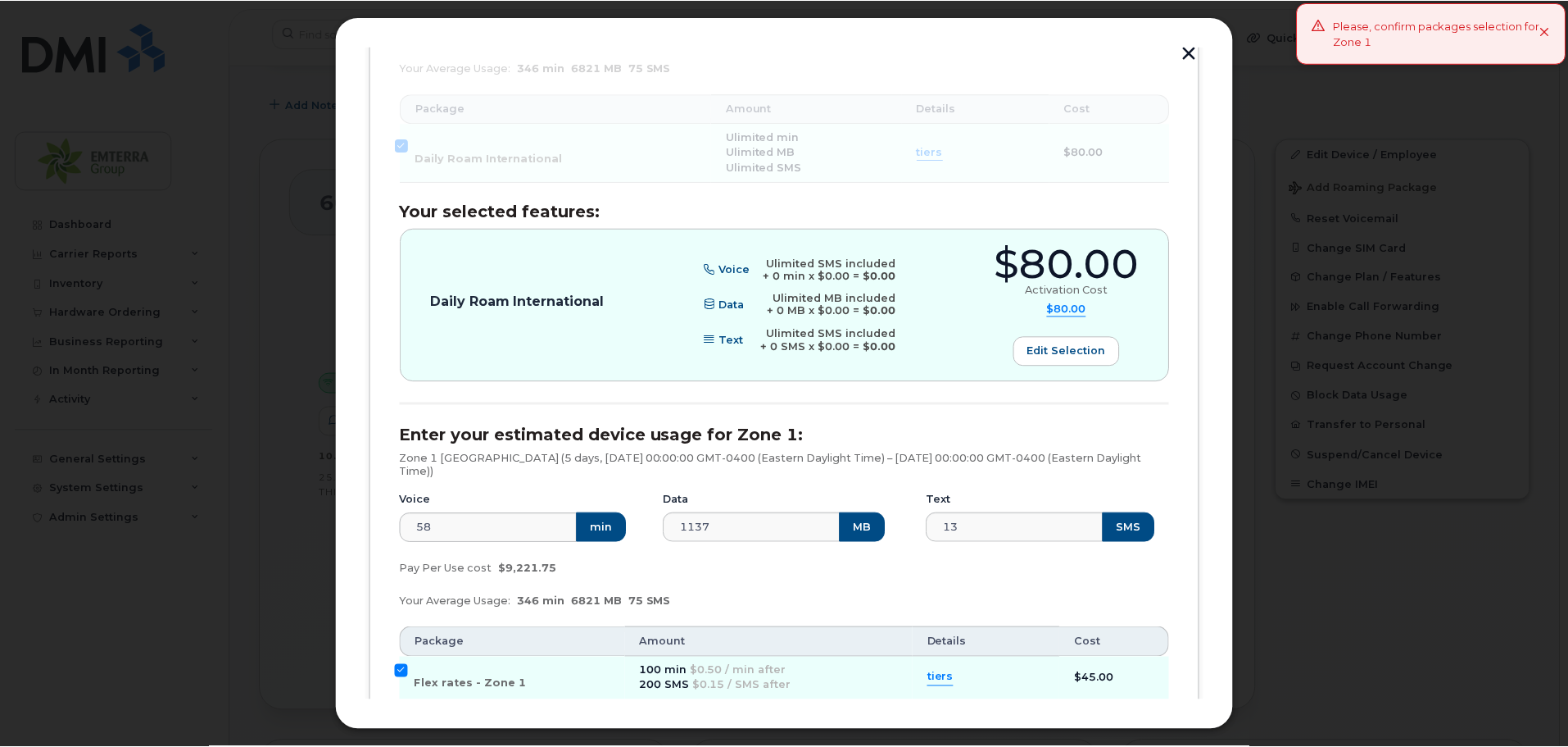
scroll to position [319, 0]
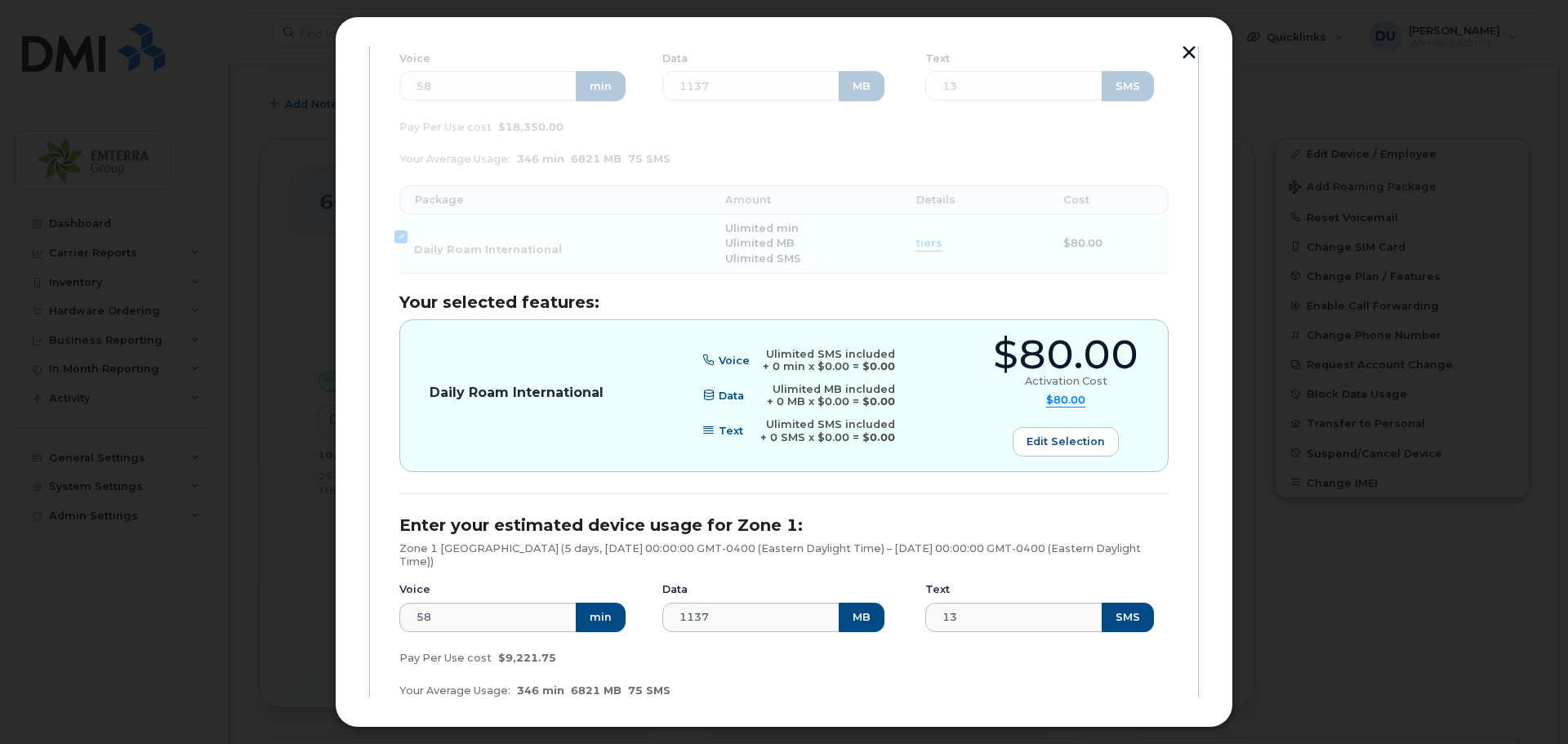
click at [1182, 52] on button "button" at bounding box center [1189, 54] width 25 height 17
